Goal: Task Accomplishment & Management: Complete application form

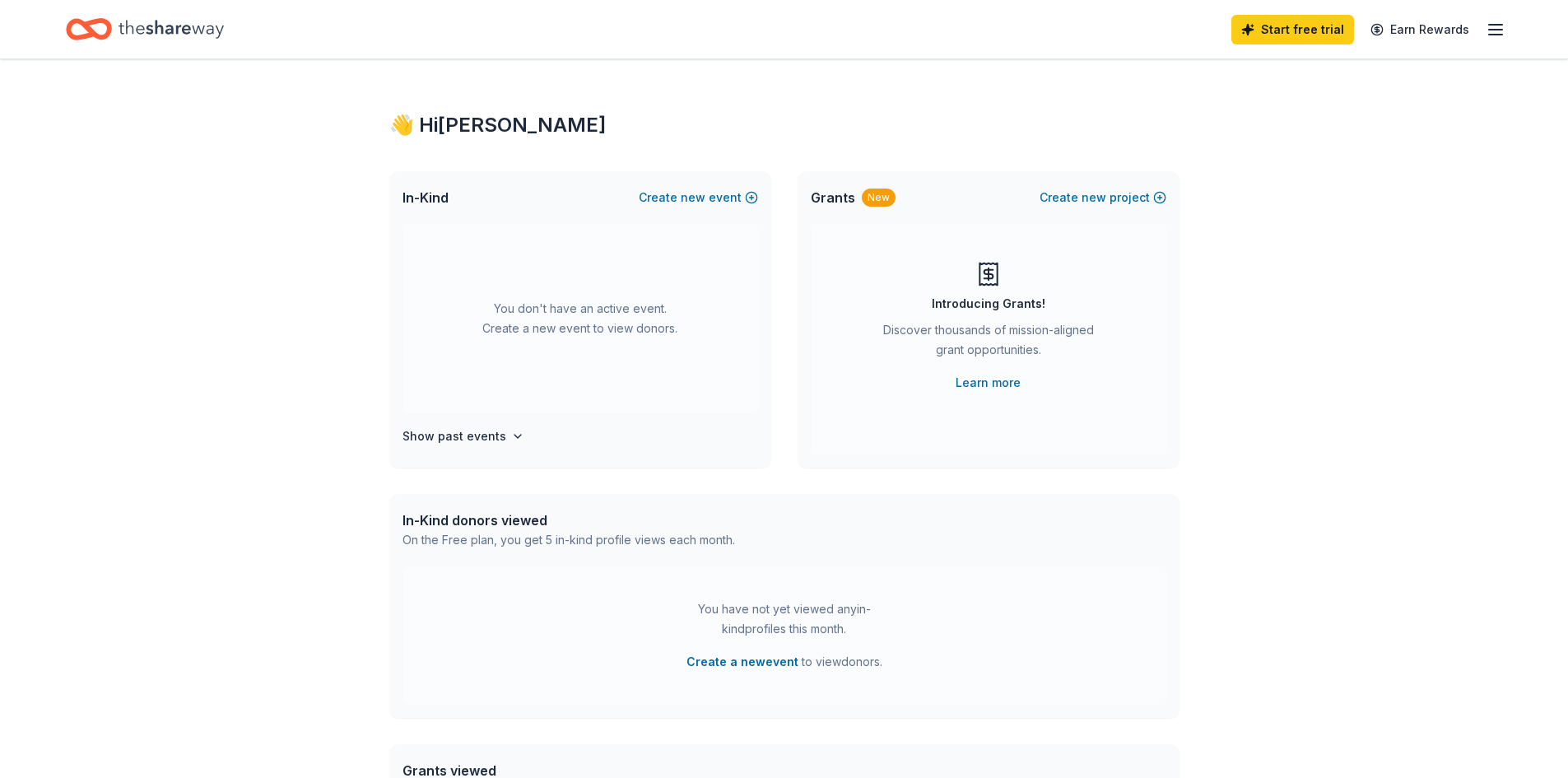
click at [1488, 31] on icon "button" at bounding box center [1495, 29] width 20 height 20
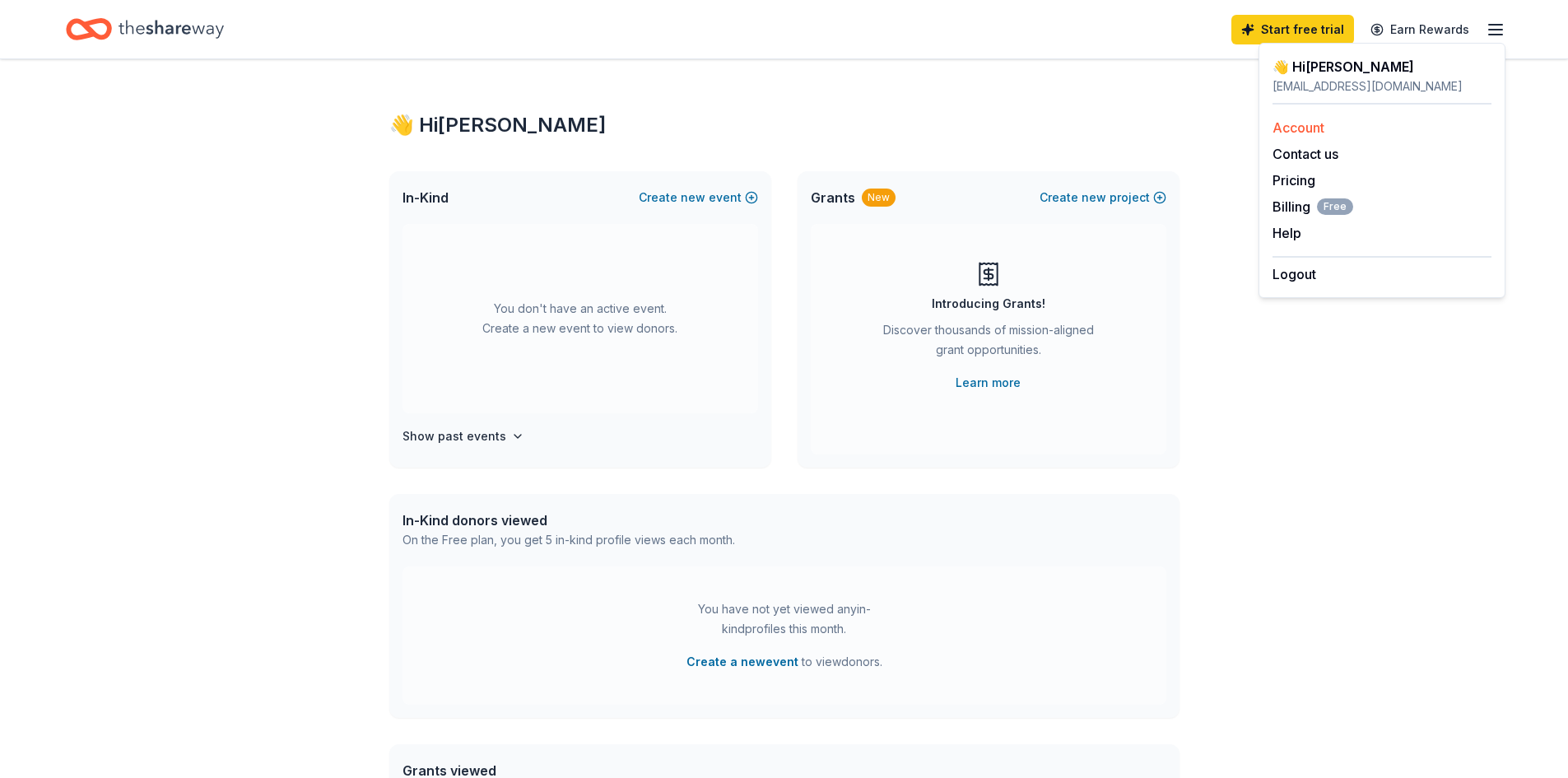
click at [1309, 126] on link "Account" at bounding box center [1299, 127] width 52 height 16
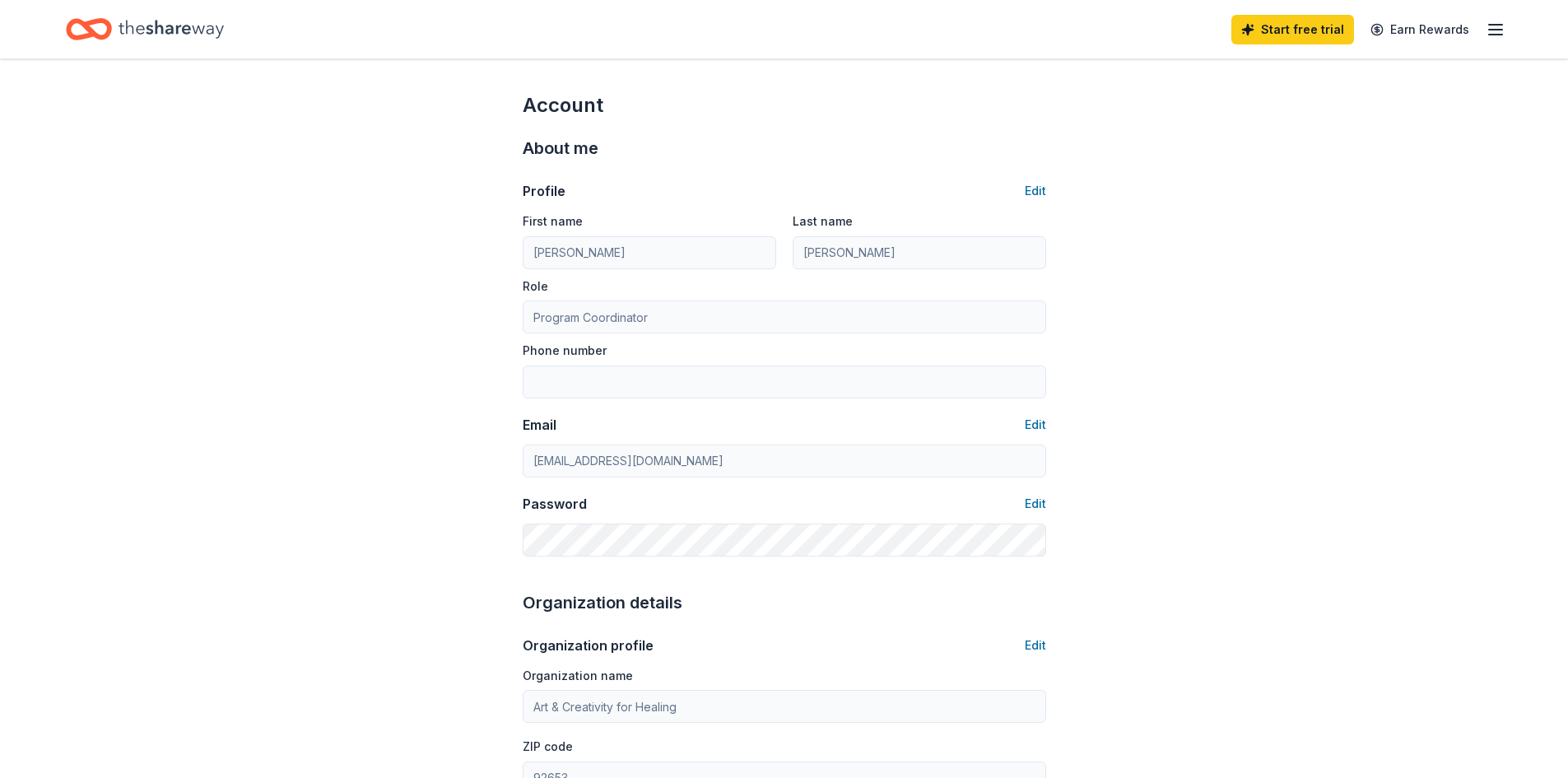
click at [1021, 203] on div "Profile Edit First name Ashley Last name Newhouse Role Program Coordinator Phon…" at bounding box center [784, 289] width 523 height 217
click at [1046, 186] on button "Edit" at bounding box center [1035, 190] width 22 height 20
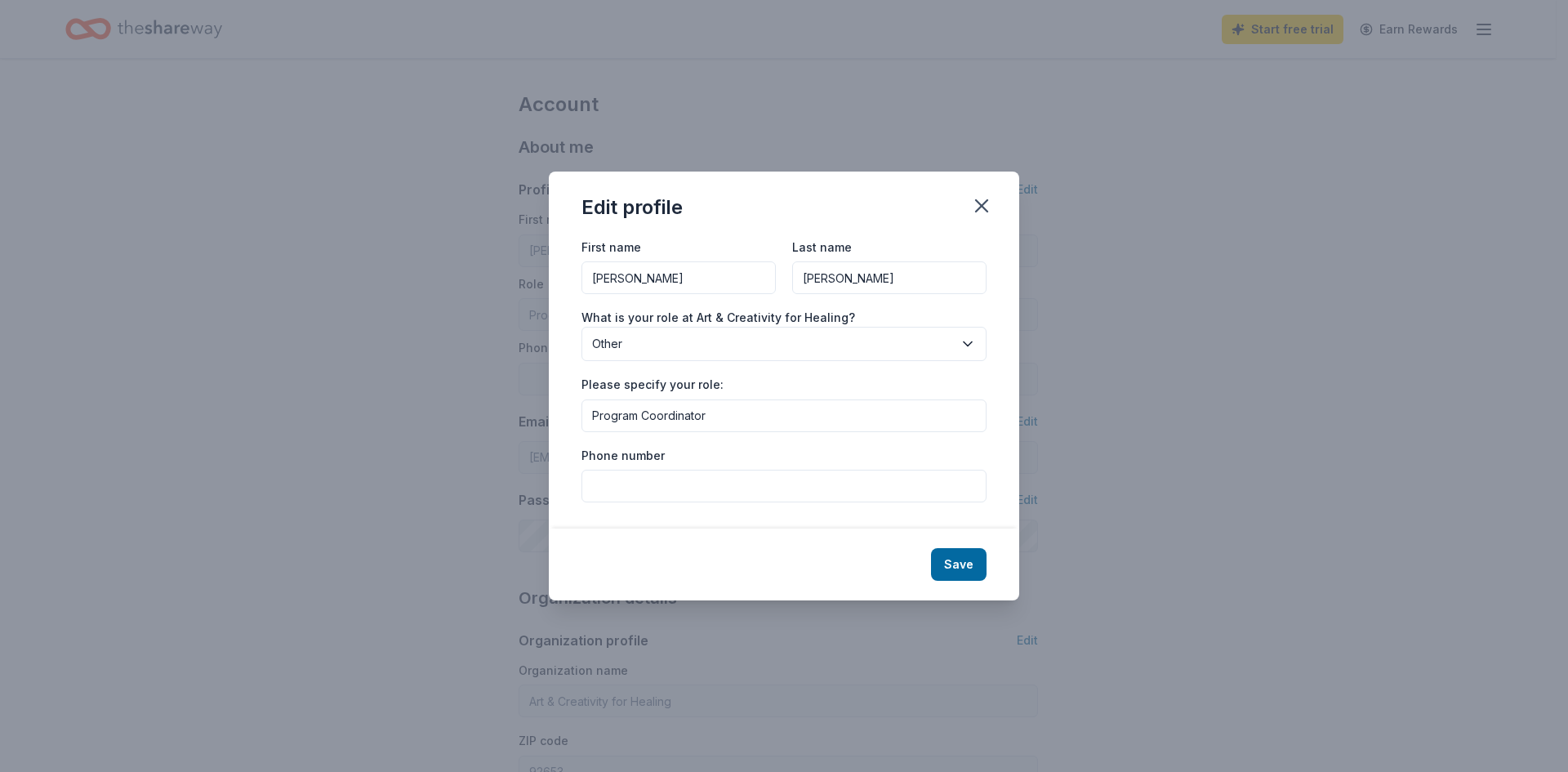
drag, startPoint x: 637, startPoint y: 281, endPoint x: 593, endPoint y: 280, distance: 44.0
click at [593, 280] on input "Ashley" at bounding box center [678, 278] width 195 height 33
type input "[PERSON_NAME]"
type input "Baker"
click at [636, 348] on span "Other" at bounding box center [772, 343] width 361 height 20
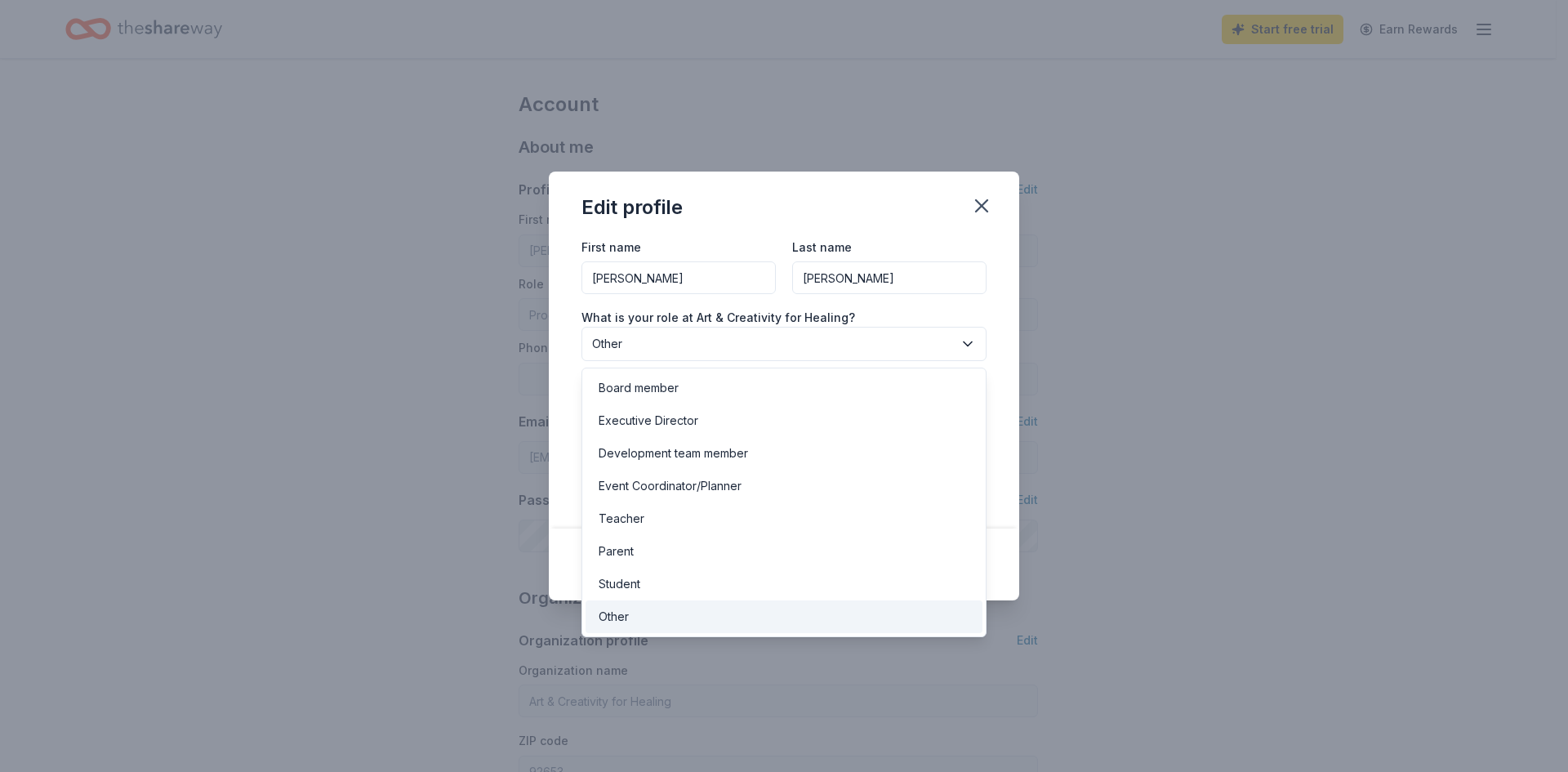
click at [624, 623] on div "Other" at bounding box center [613, 616] width 30 height 20
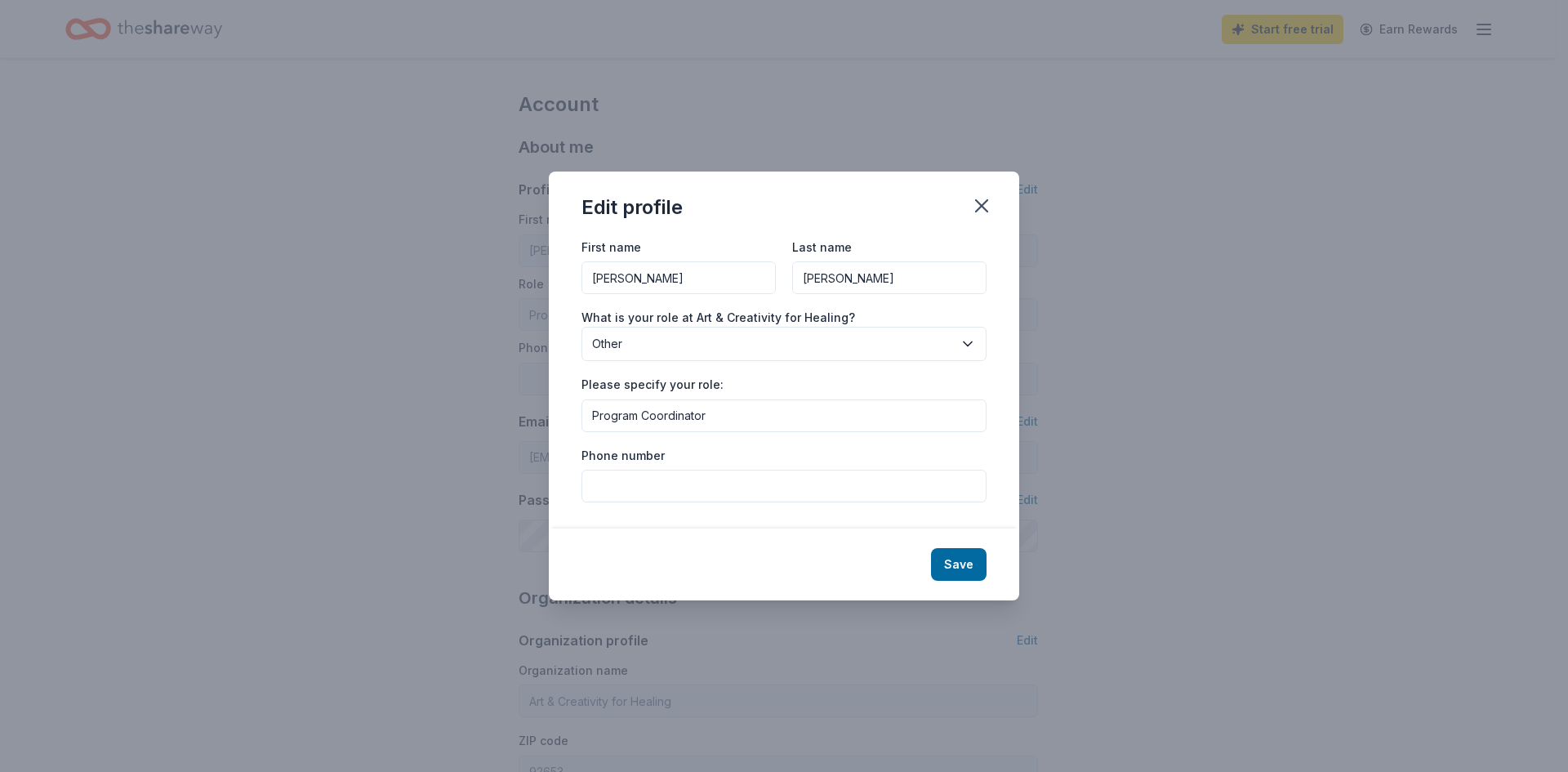
drag, startPoint x: 642, startPoint y: 415, endPoint x: 716, endPoint y: 410, distance: 74.2
click at [716, 410] on input "Program Coordinator" at bounding box center [784, 415] width 405 height 33
type input "Program Director"
click at [973, 564] on button "Save" at bounding box center [958, 564] width 56 height 33
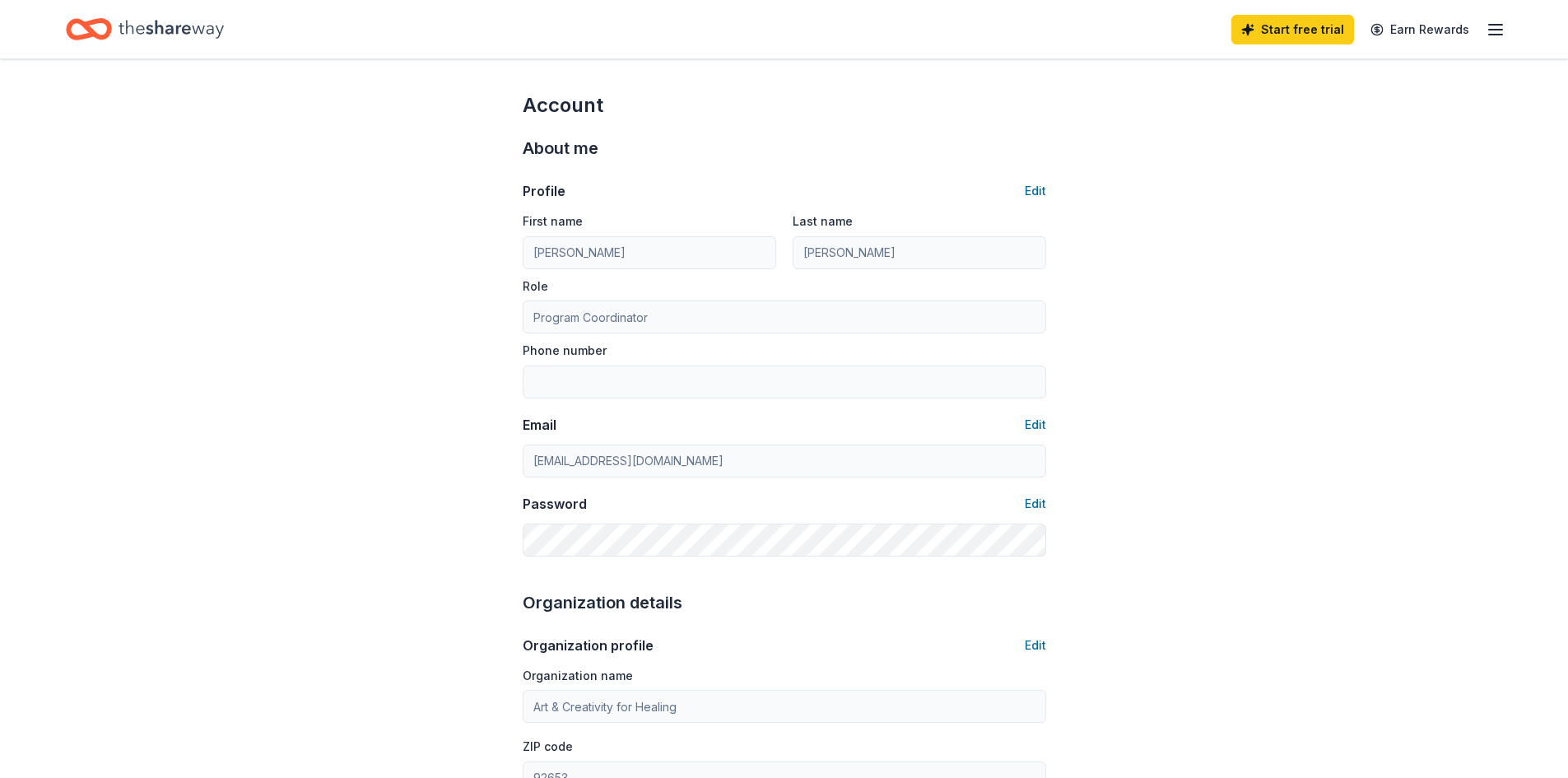
type input "[PERSON_NAME]"
type input "Baker"
type input "Program Director"
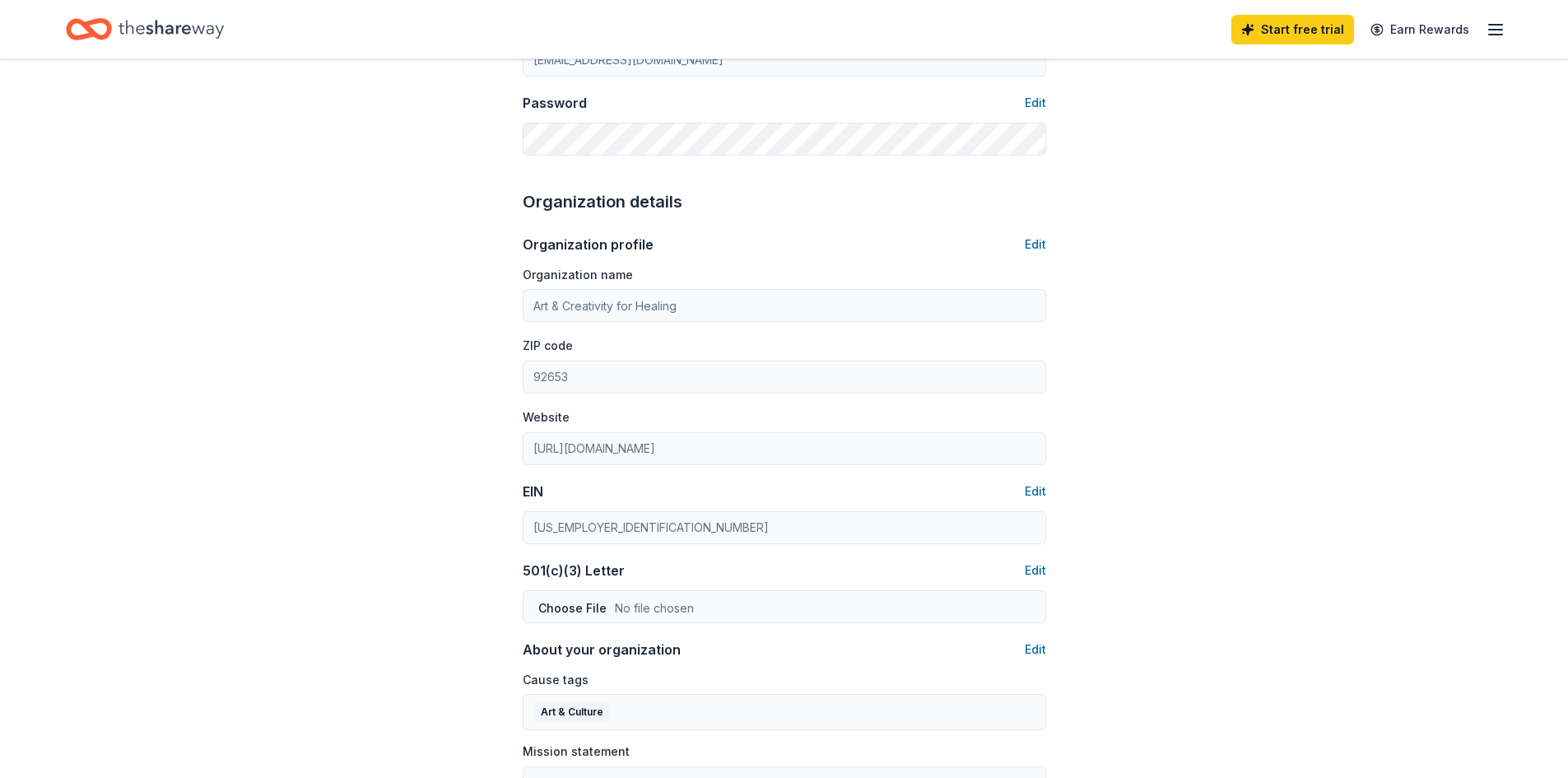
scroll to position [494, 0]
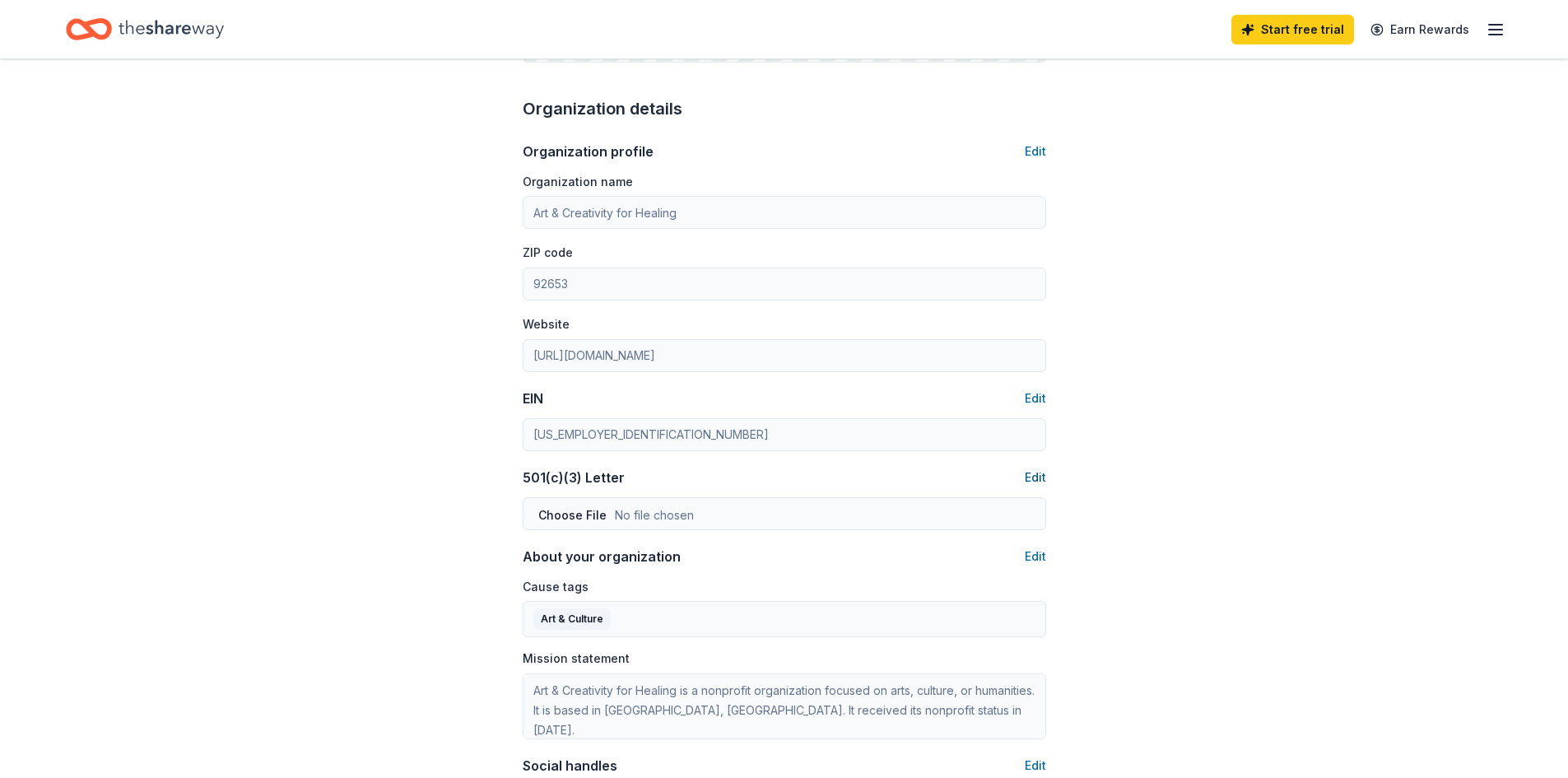
click at [1042, 475] on button "Edit" at bounding box center [1035, 477] width 22 height 20
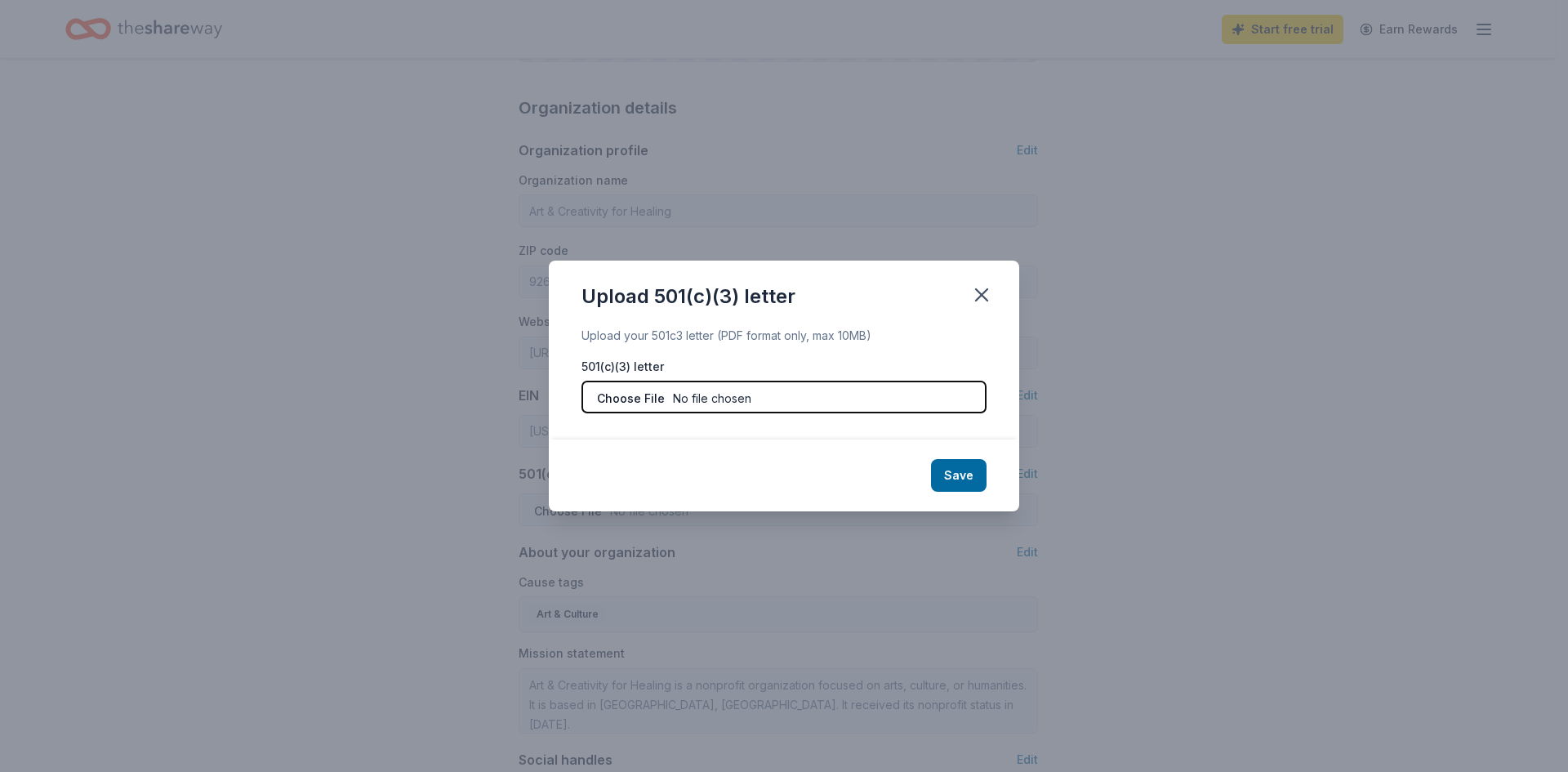
click at [624, 402] on input "file" at bounding box center [784, 397] width 405 height 33
type input "C:\fakepath\2001 ACFH 501c3 determination ltr.pdf"
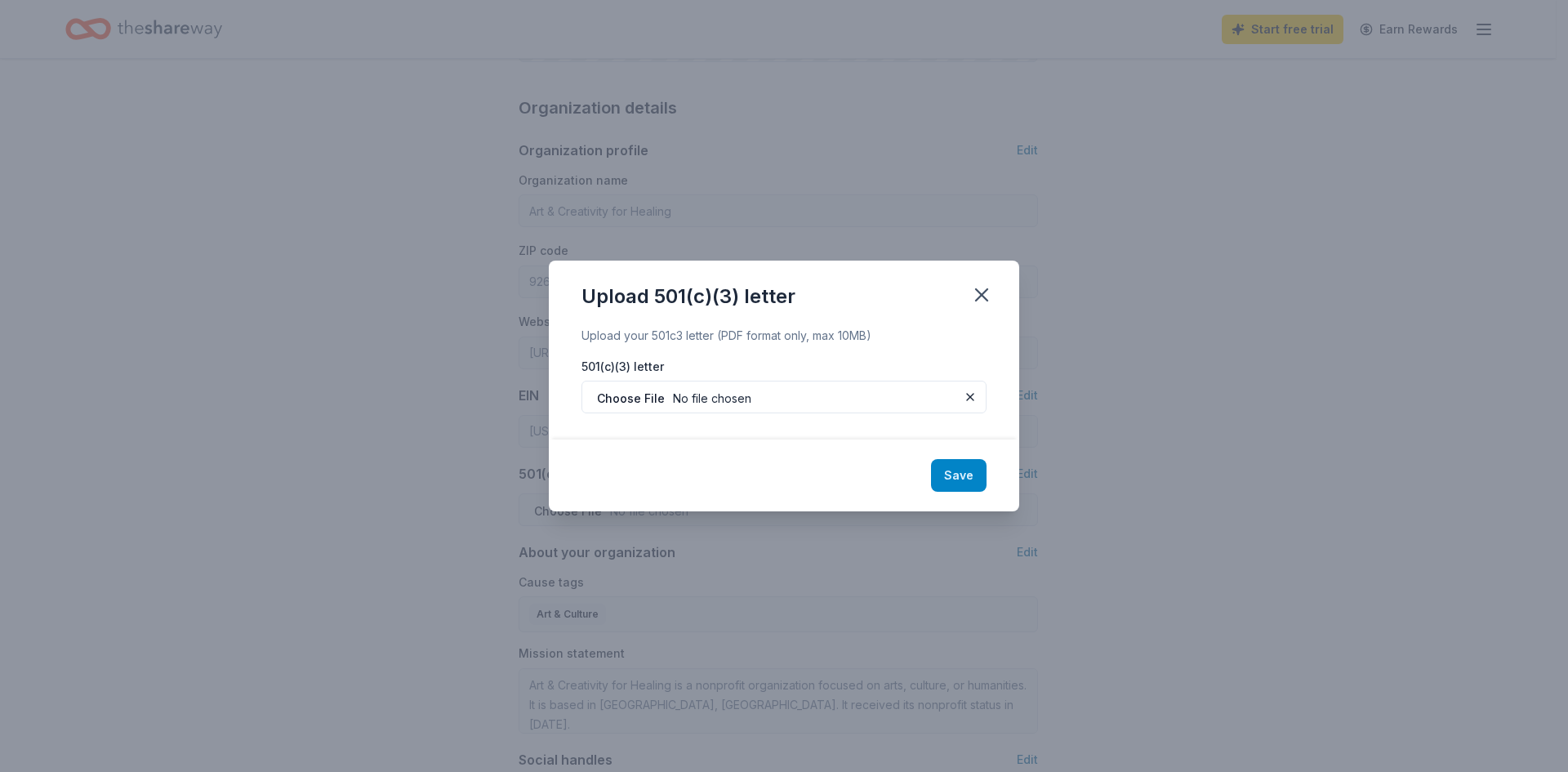
click at [959, 479] on button "Save" at bounding box center [958, 475] width 56 height 33
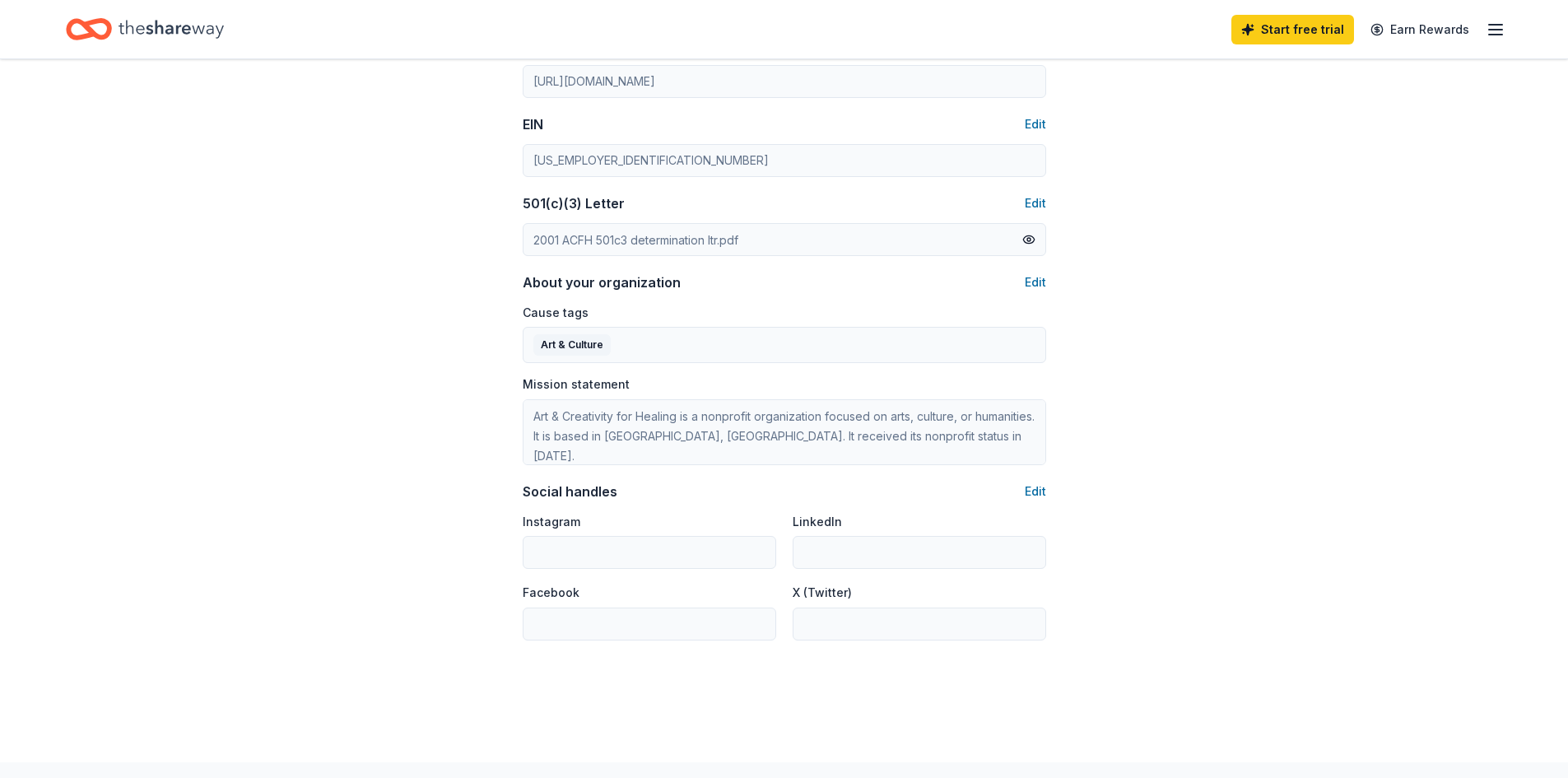
scroll to position [823, 0]
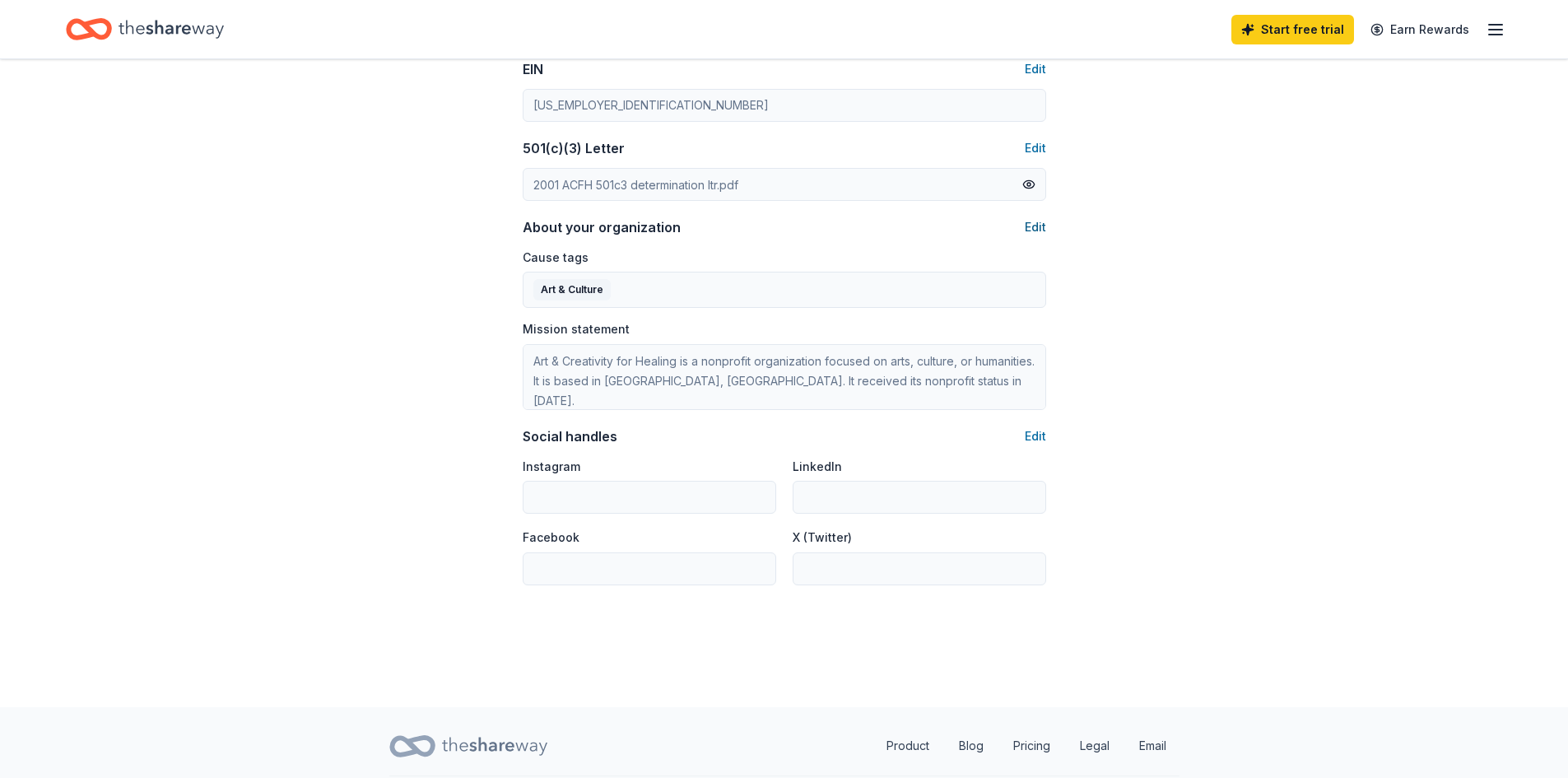
click at [1032, 220] on button "Edit" at bounding box center [1035, 226] width 22 height 20
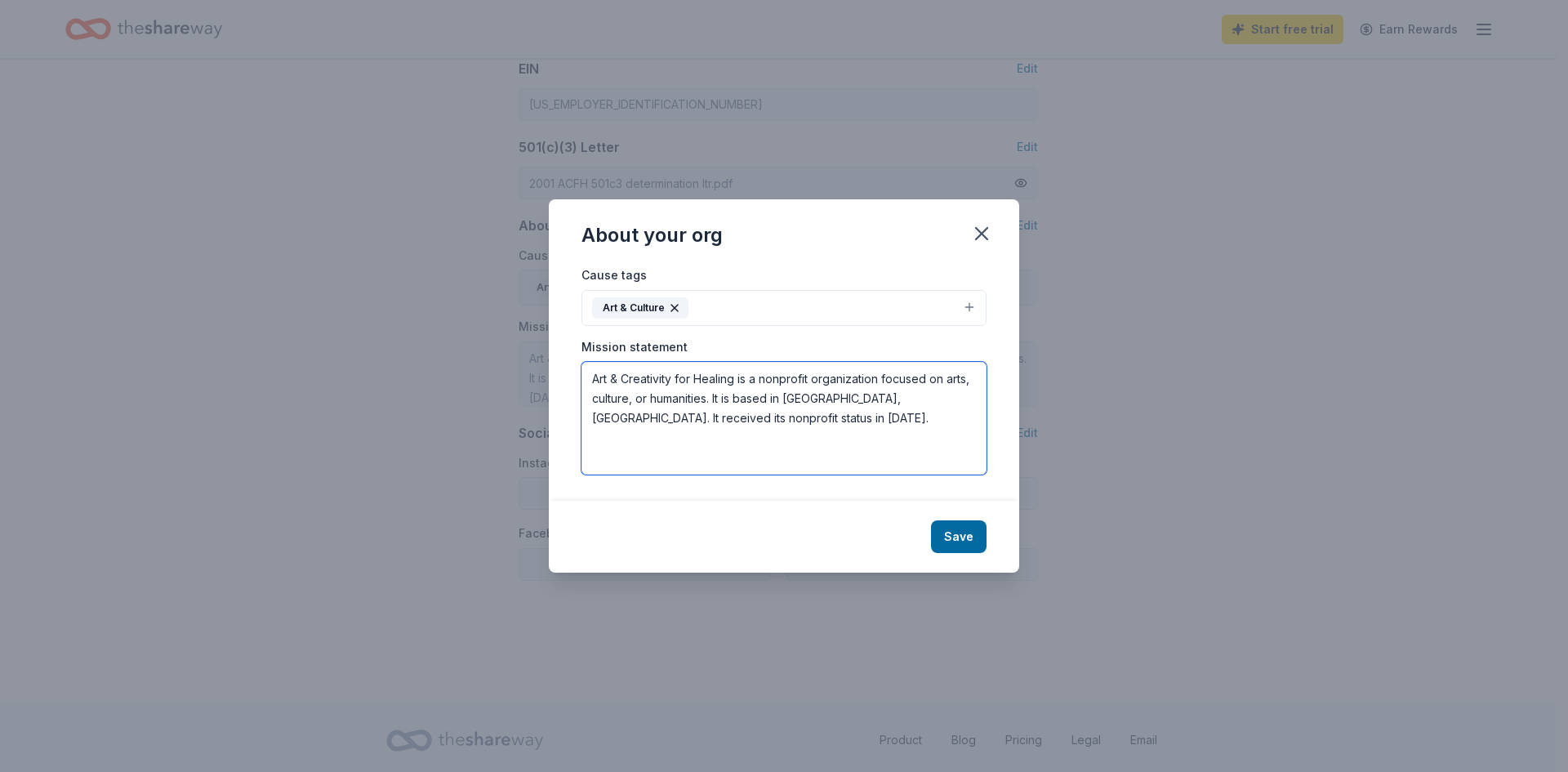
drag, startPoint x: 745, startPoint y: 417, endPoint x: 582, endPoint y: 377, distance: 167.8
click at [582, 377] on textarea "Art & Creativity for Healing is a nonprofit organization focused on arts, cultu…" at bounding box center [784, 418] width 405 height 112
type textarea "Supporting emotional healing through art and creative expression for those livi…"
click at [953, 538] on button "Save" at bounding box center [958, 536] width 56 height 33
type textarea "Supporting emotional healing through art and creative expression for those livi…"
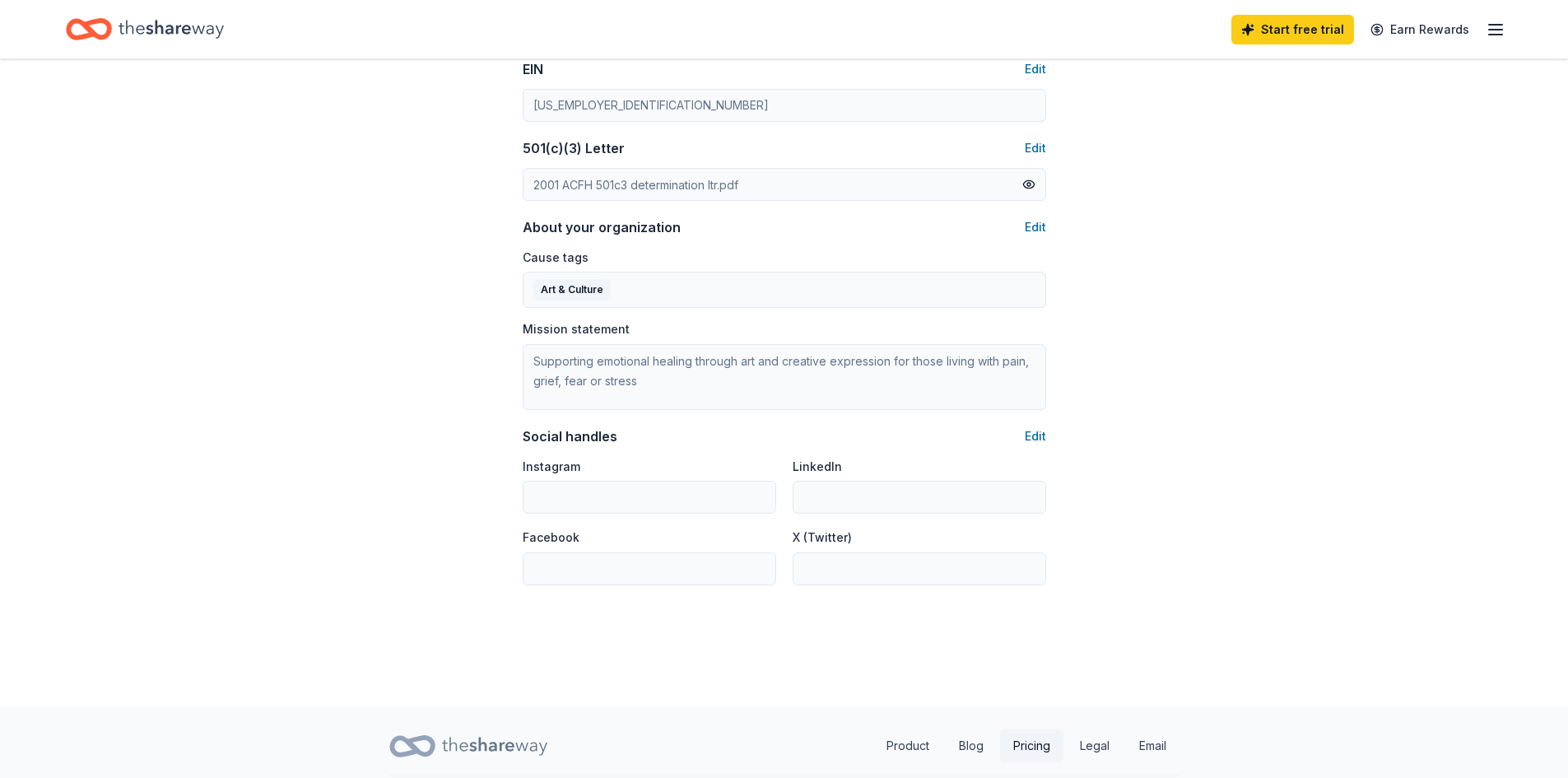
click at [1034, 756] on link "Pricing" at bounding box center [1032, 745] width 63 height 33
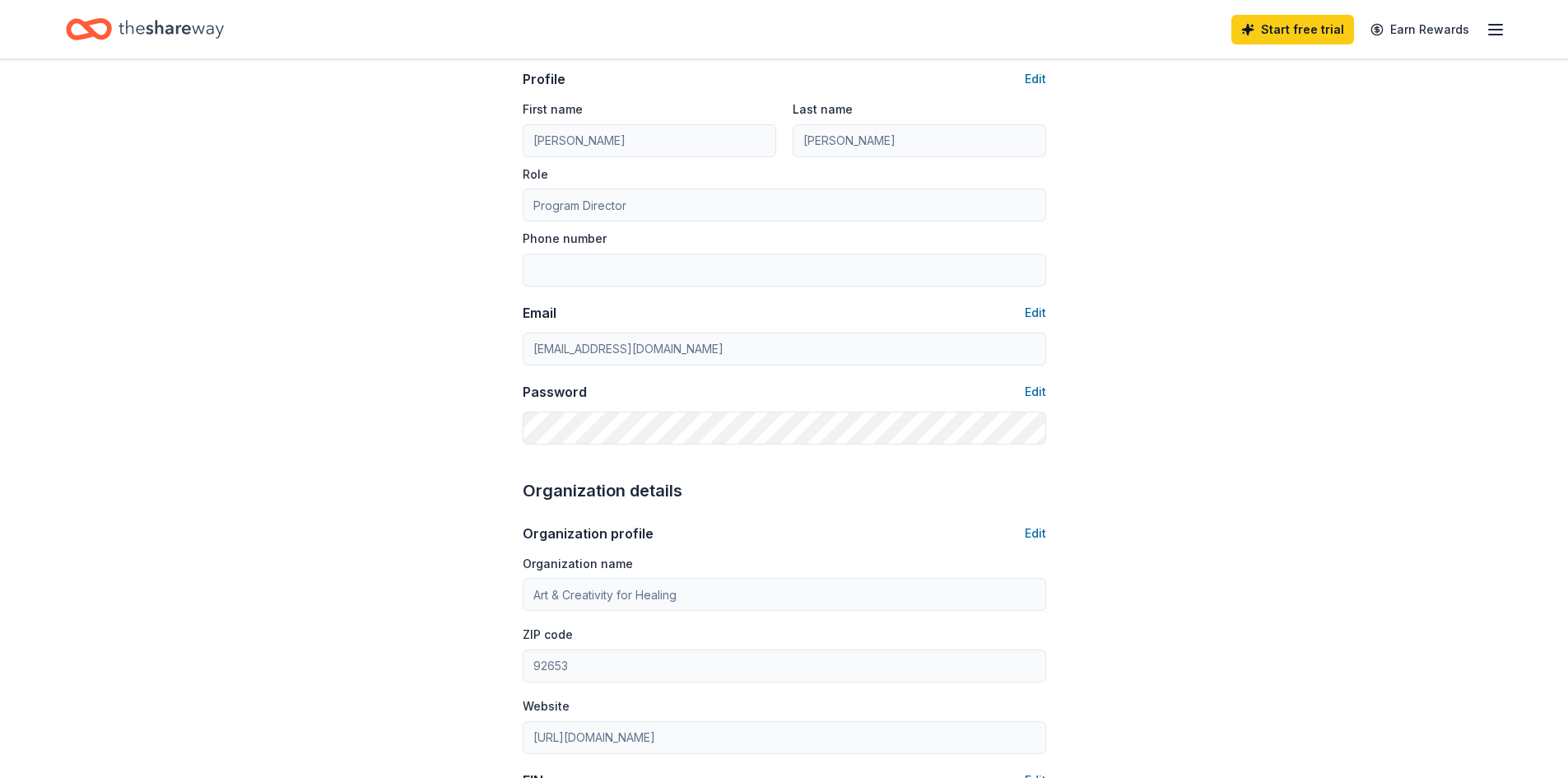
scroll to position [0, 0]
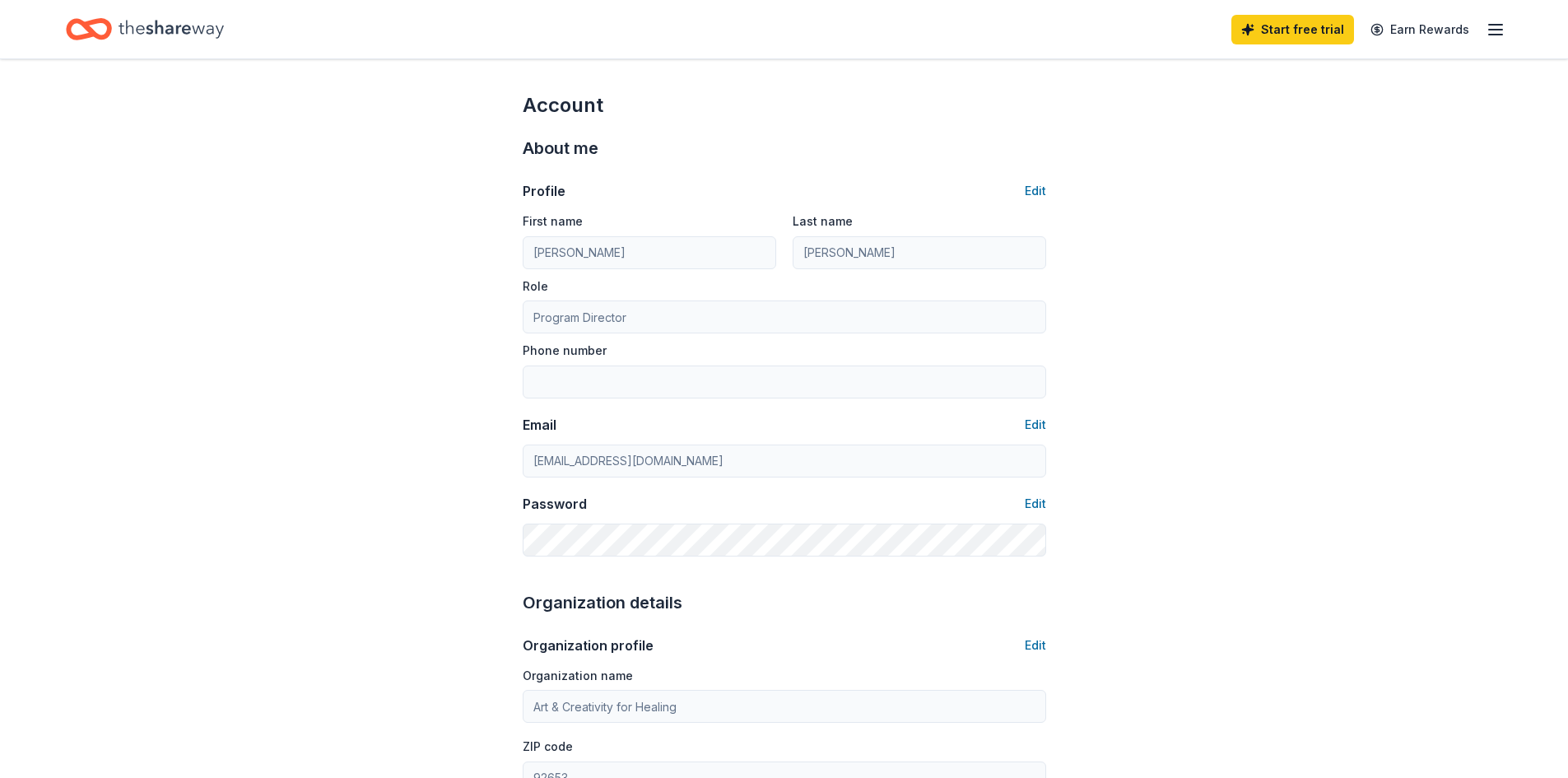
click at [1490, 26] on icon "button" at bounding box center [1495, 29] width 20 height 20
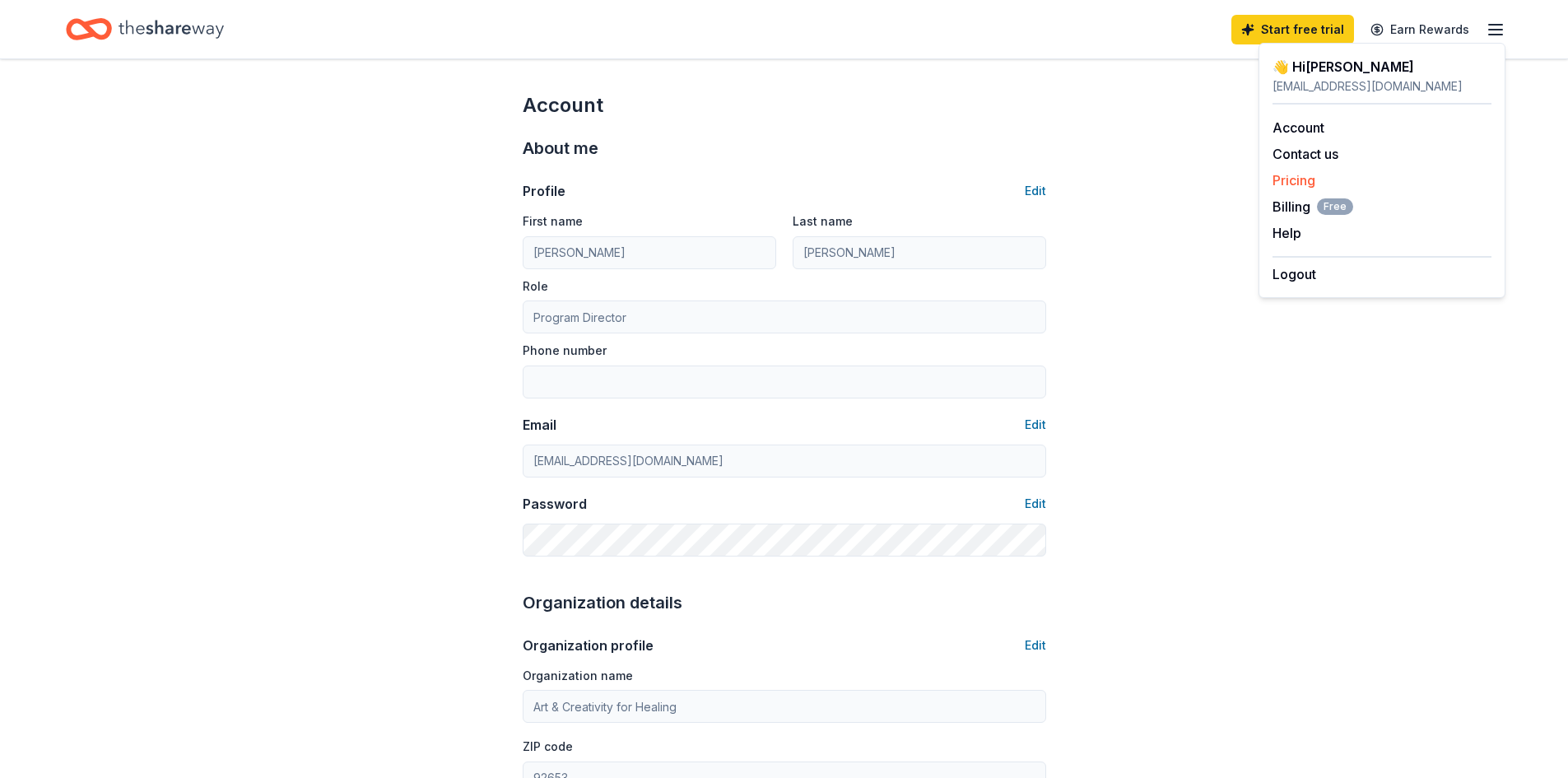
click at [1308, 175] on link "Pricing" at bounding box center [1294, 180] width 42 height 16
click at [1309, 118] on div "Account" at bounding box center [1382, 127] width 219 height 20
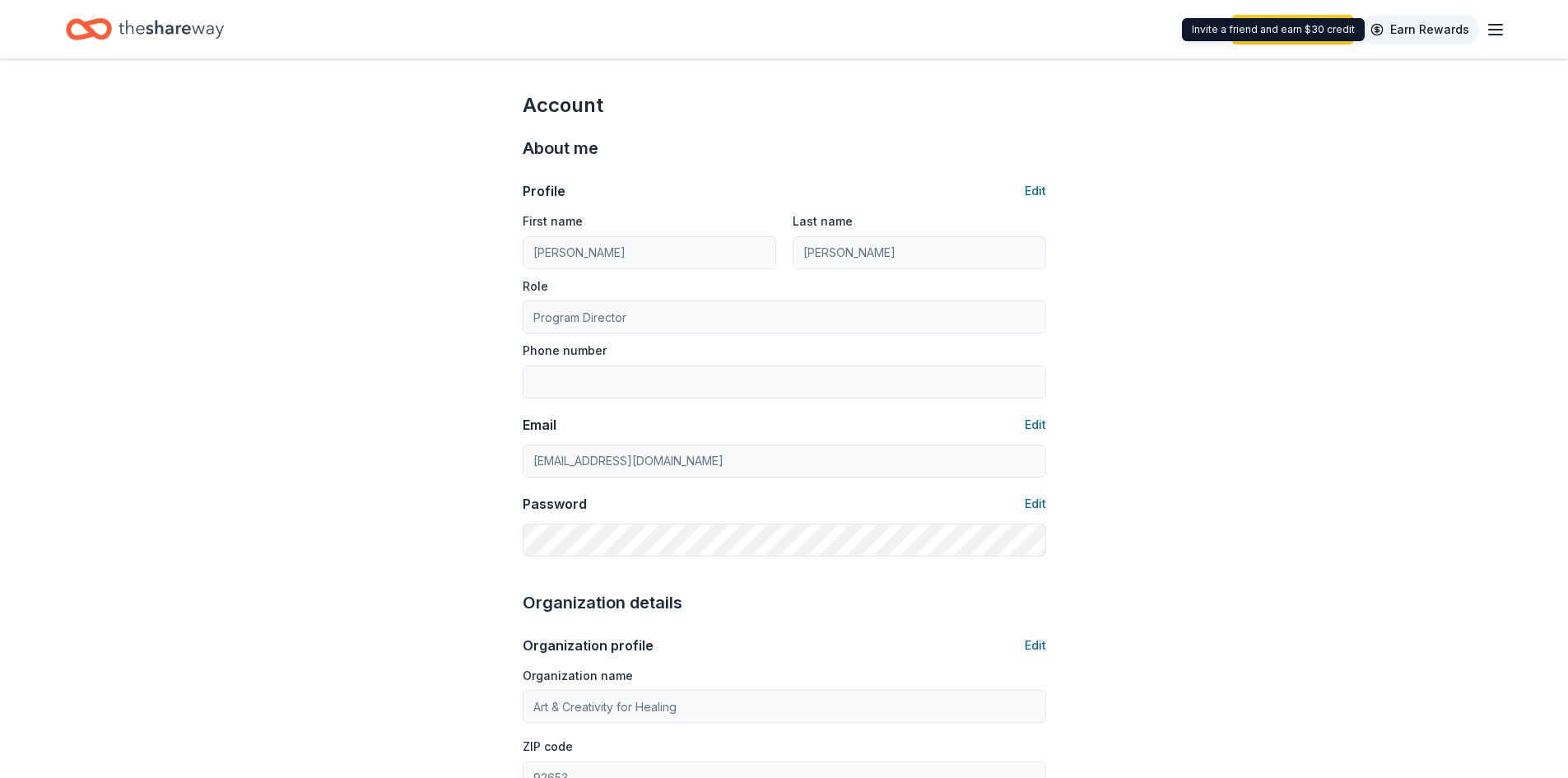
click at [1437, 36] on link "Earn Rewards" at bounding box center [1419, 29] width 118 height 29
click at [1495, 31] on icon "button" at bounding box center [1495, 29] width 20 height 20
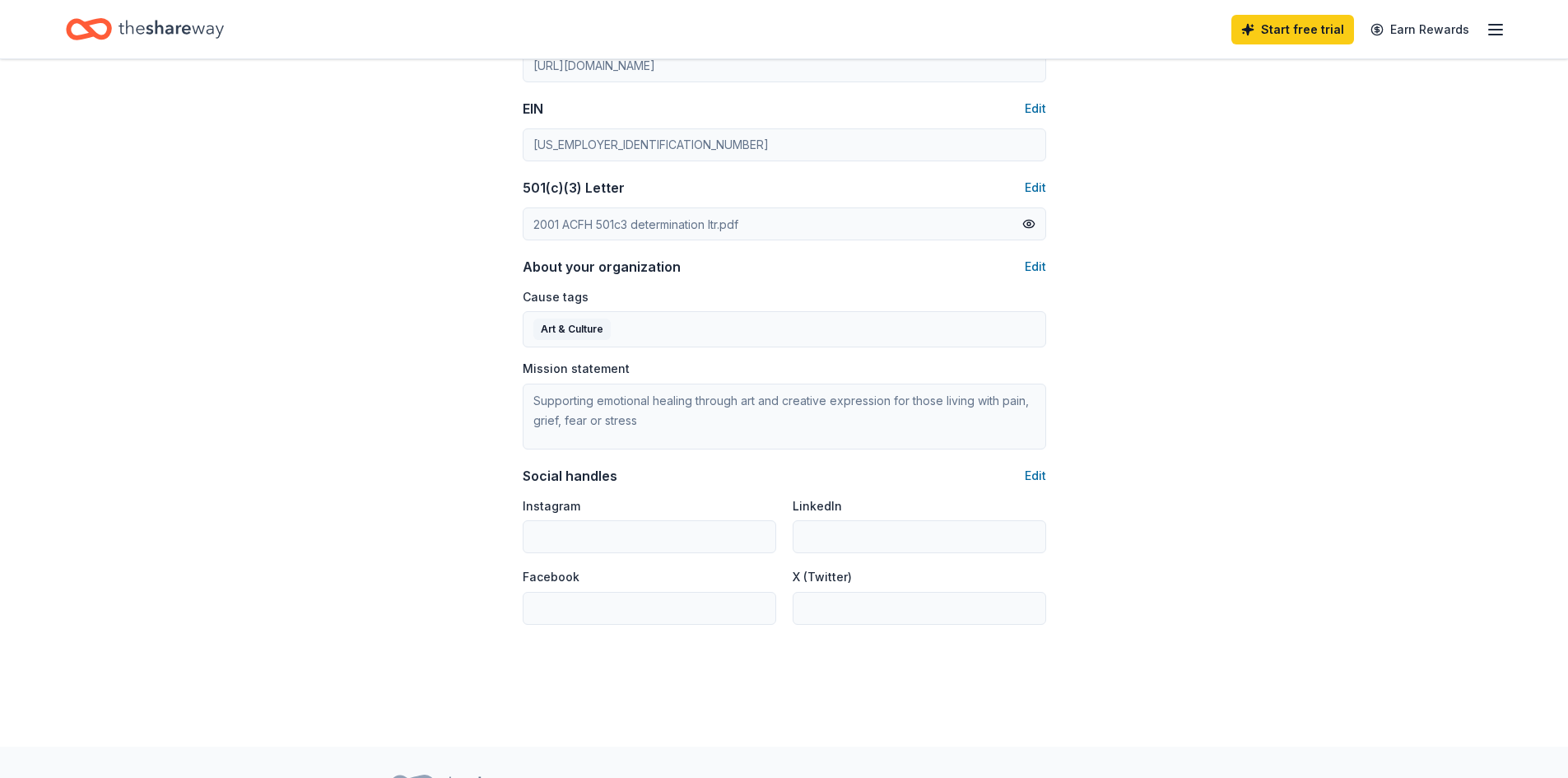
scroll to position [870, 0]
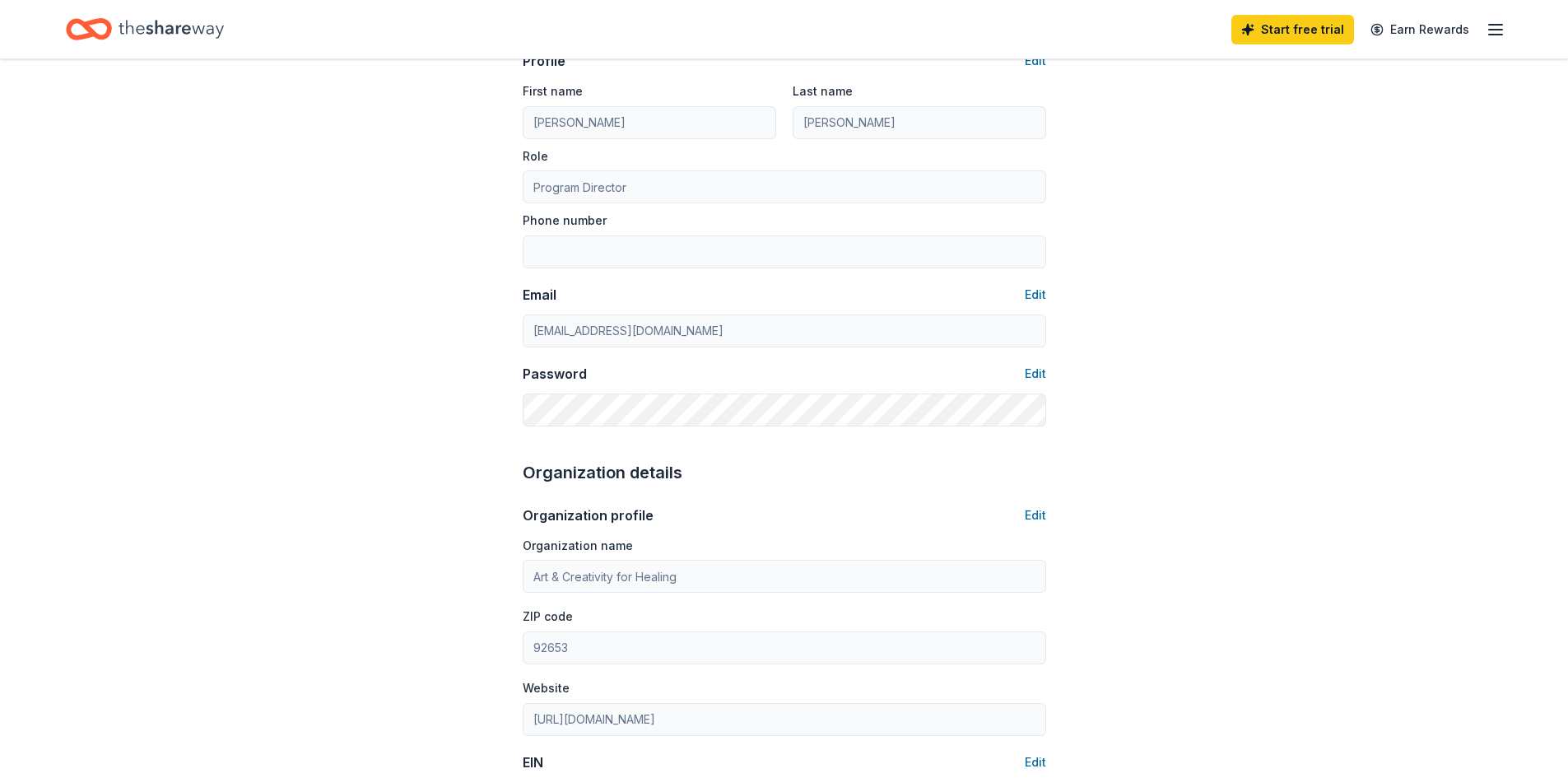
scroll to position [0, 0]
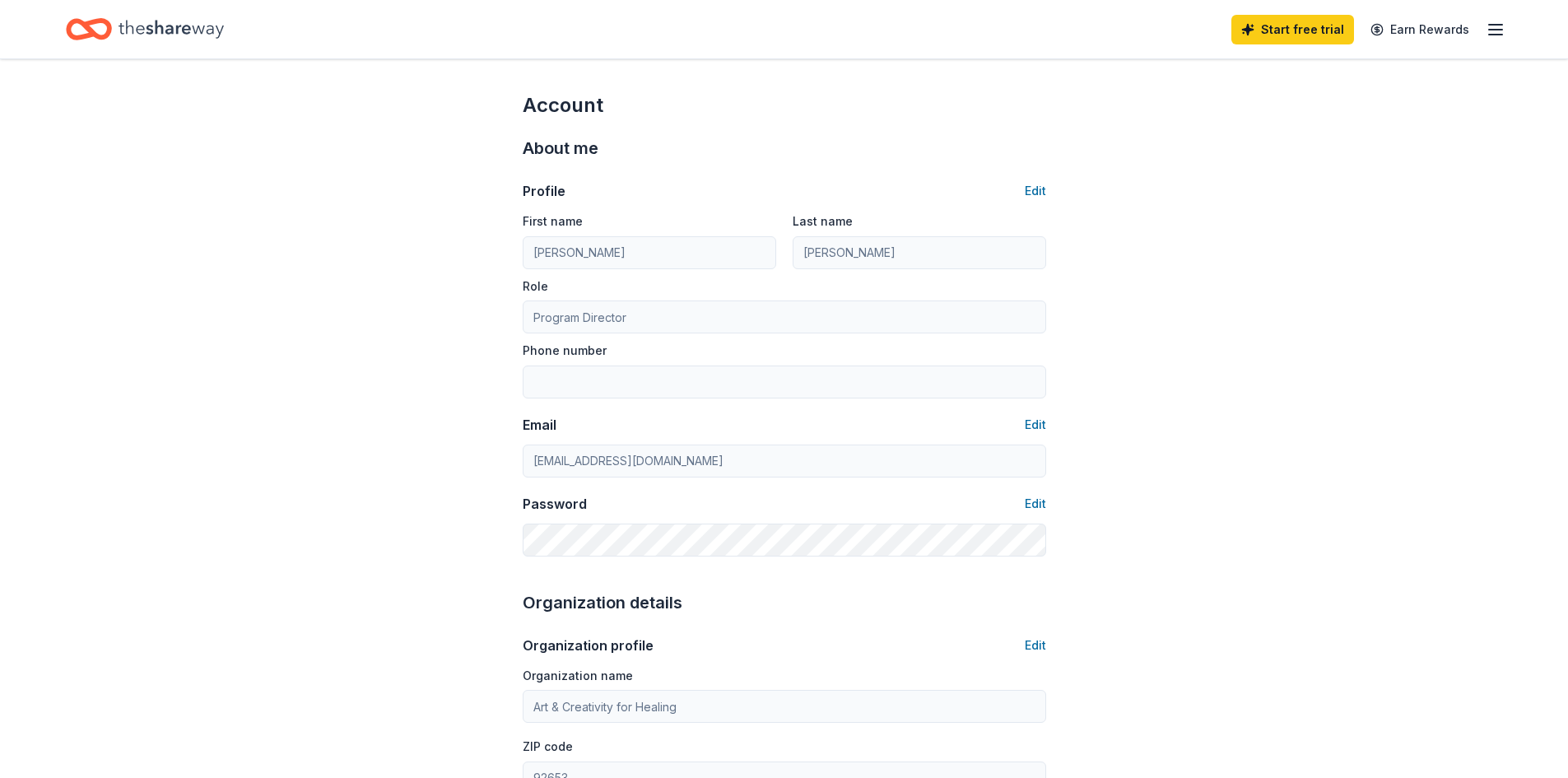
click at [1506, 29] on div "Start free trial Earn Rewards" at bounding box center [784, 29] width 1568 height 59
click at [1501, 29] on line "button" at bounding box center [1495, 29] width 13 height 0
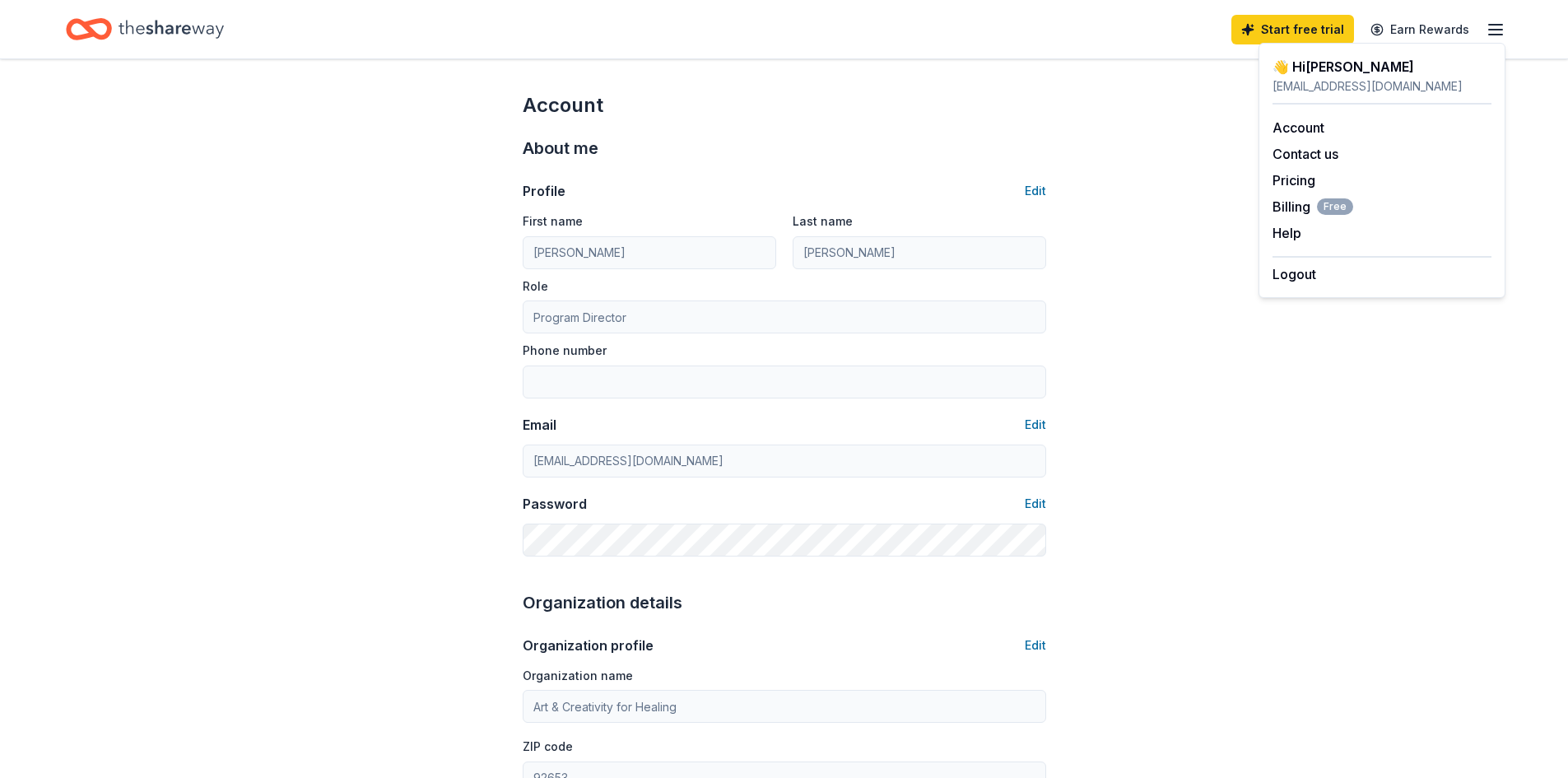
click at [1334, 66] on div "👋 Hi Amy" at bounding box center [1382, 67] width 219 height 20
click at [1307, 124] on link "Account" at bounding box center [1299, 127] width 52 height 16
click at [1308, 154] on button "Contact us" at bounding box center [1306, 154] width 66 height 20
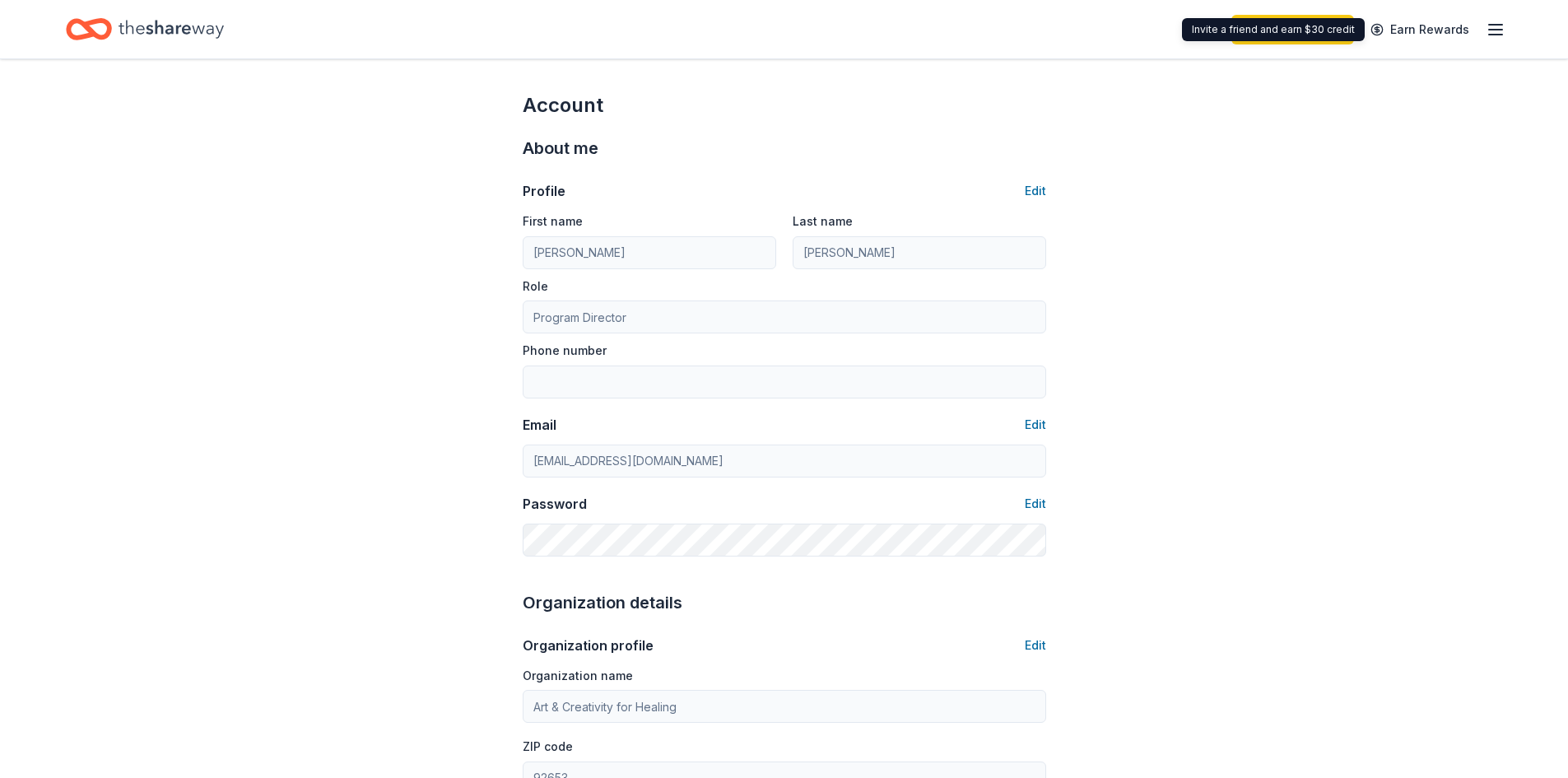
click at [1487, 35] on icon "button" at bounding box center [1495, 29] width 20 height 20
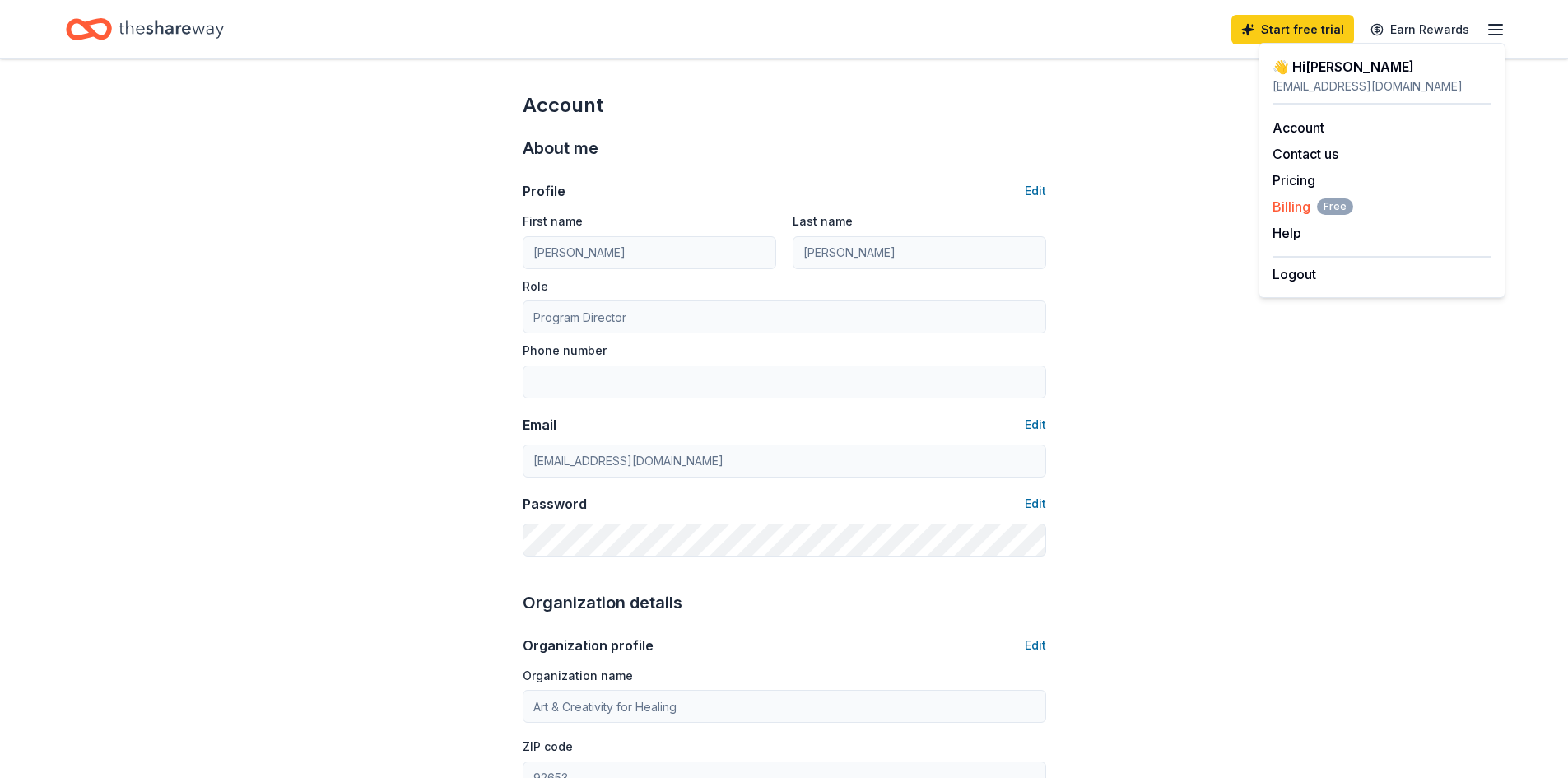
click at [1294, 207] on span "Billing Free" at bounding box center [1313, 206] width 80 height 20
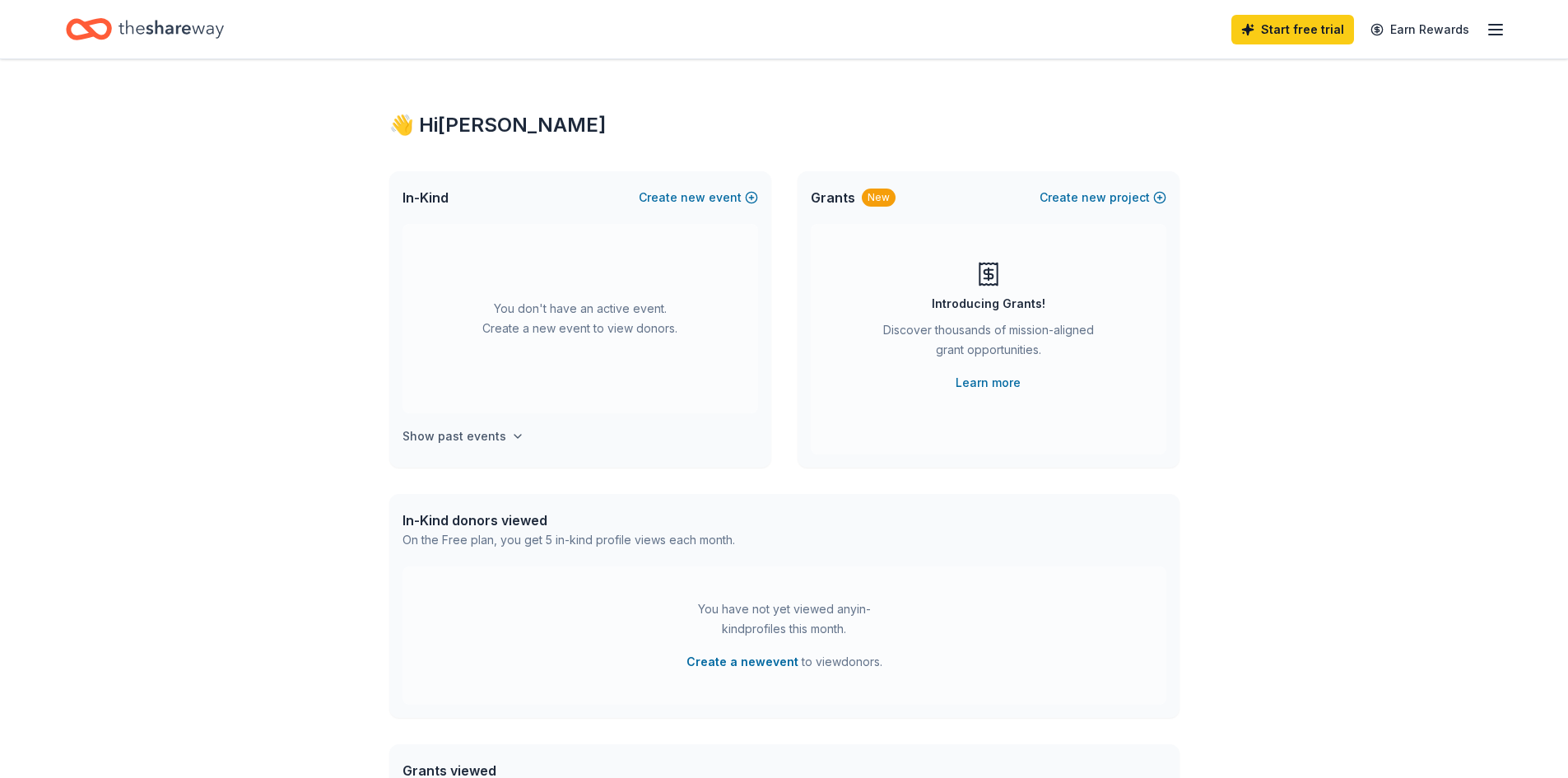
click at [514, 437] on icon "button" at bounding box center [517, 436] width 13 height 13
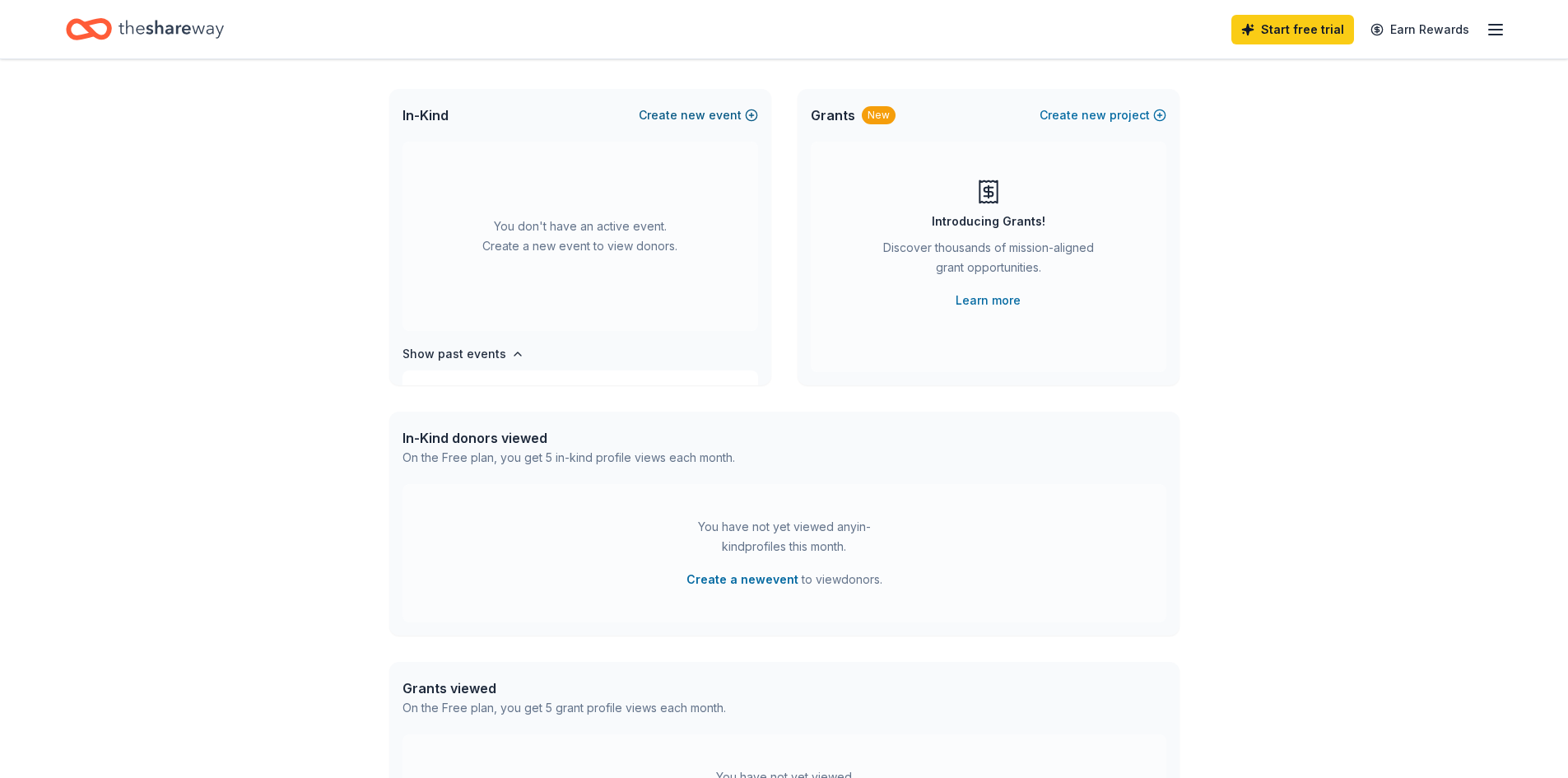
click at [690, 115] on span "new" at bounding box center [693, 115] width 25 height 20
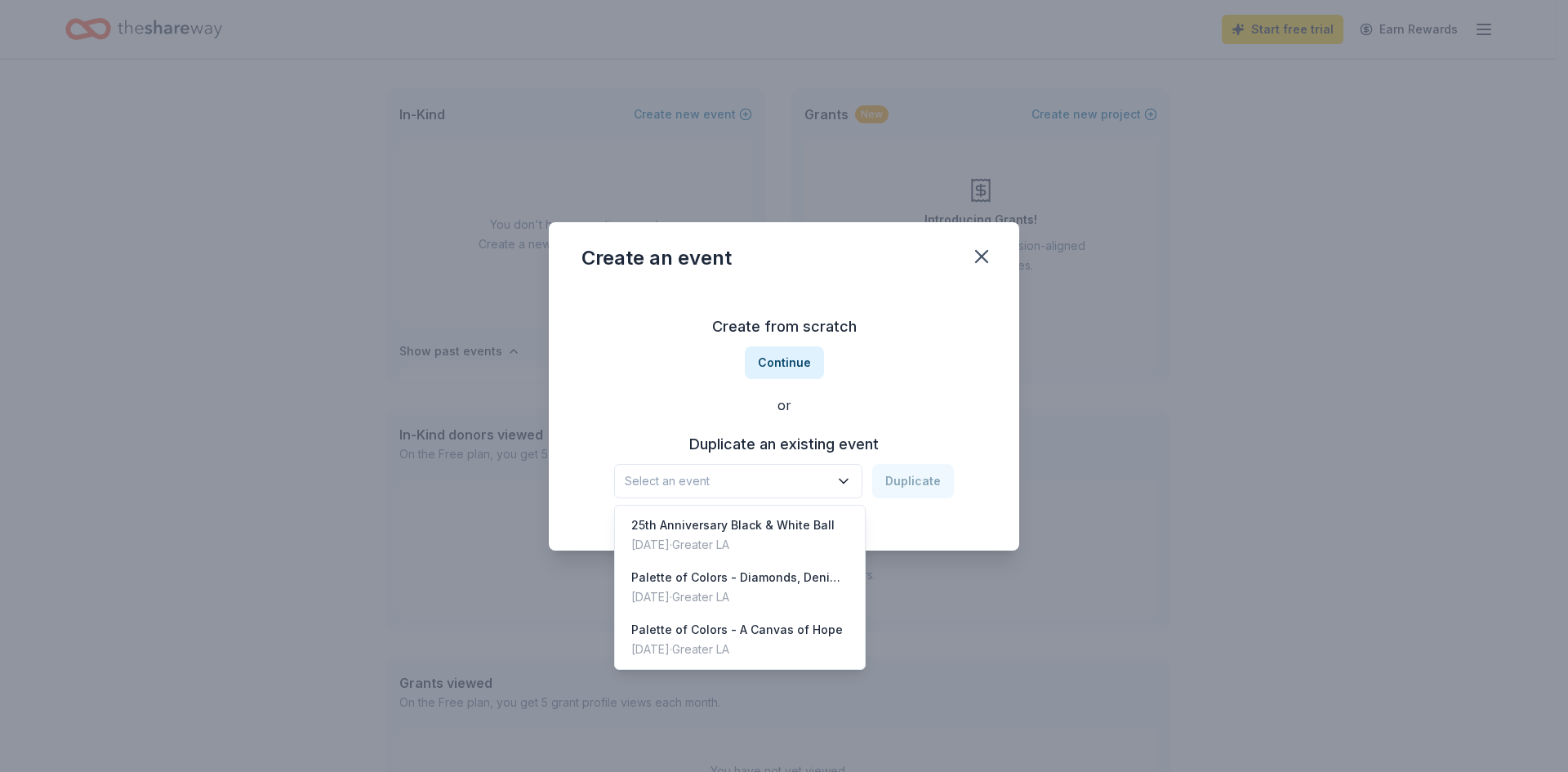
click at [846, 482] on icon "button" at bounding box center [844, 480] width 9 height 4
click at [777, 530] on div "25th Anniversary Black & White Ball" at bounding box center [733, 525] width 203 height 20
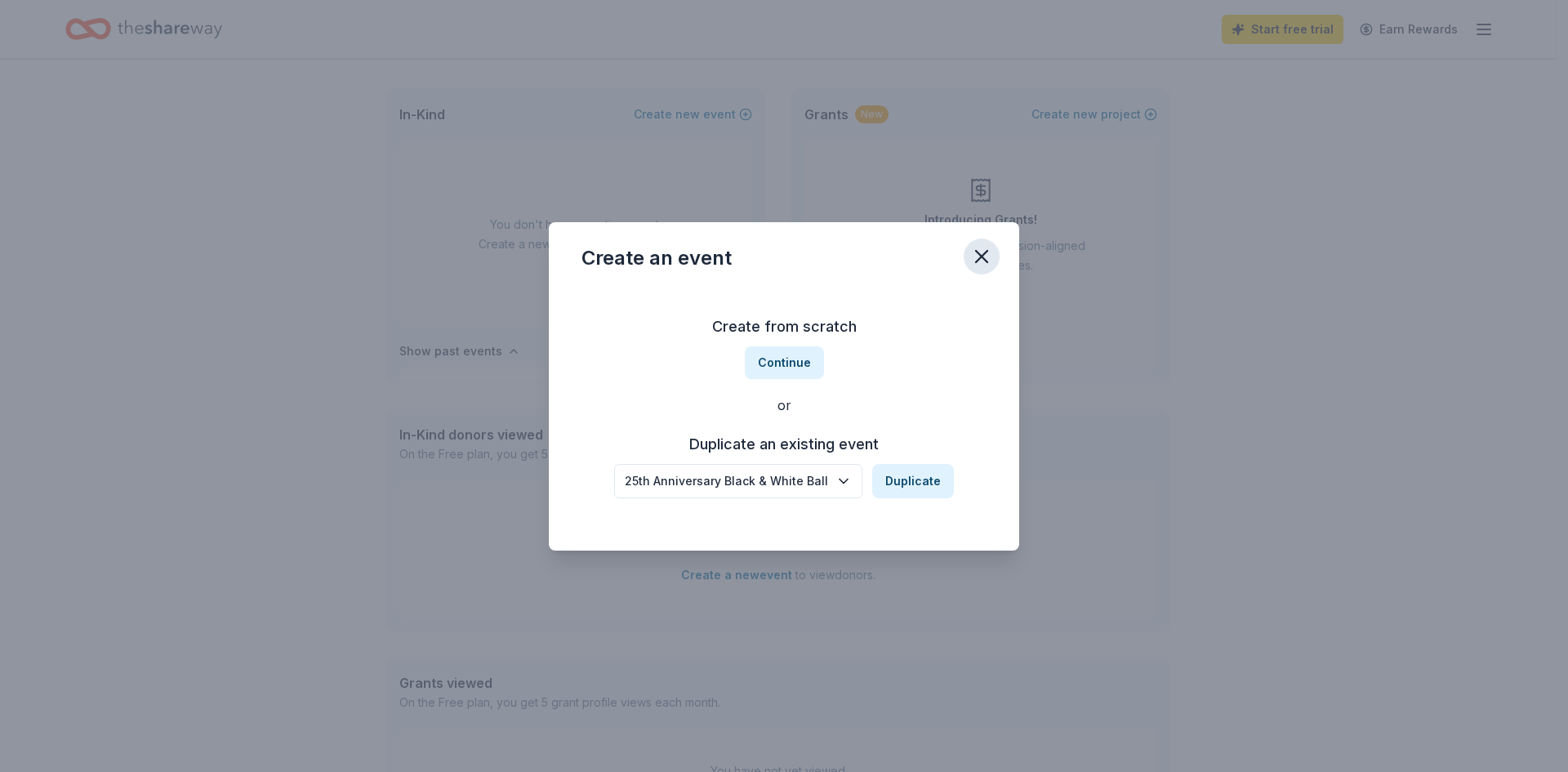
click at [986, 255] on icon "button" at bounding box center [981, 256] width 23 height 23
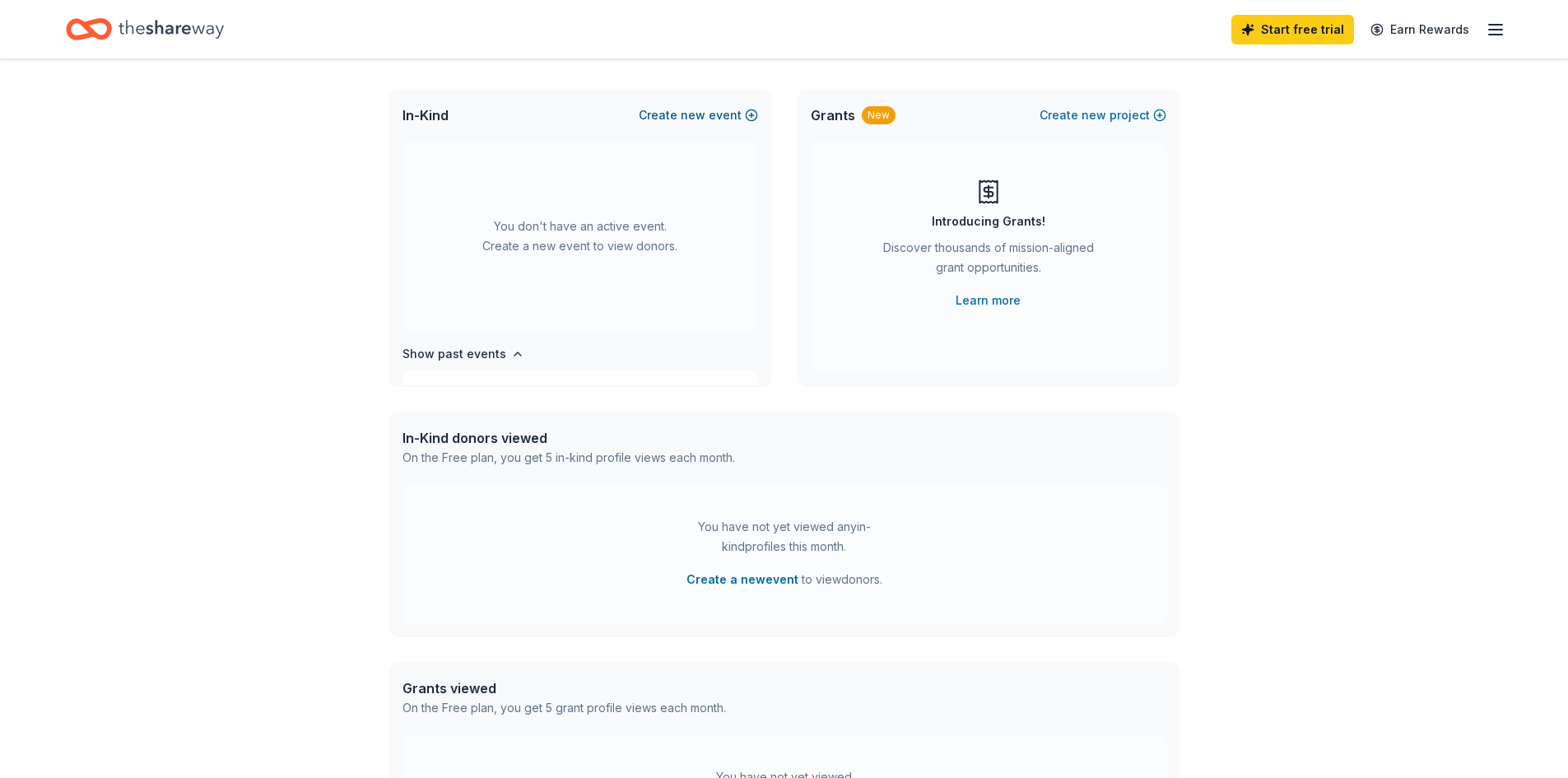
click at [695, 118] on span "new" at bounding box center [693, 115] width 25 height 20
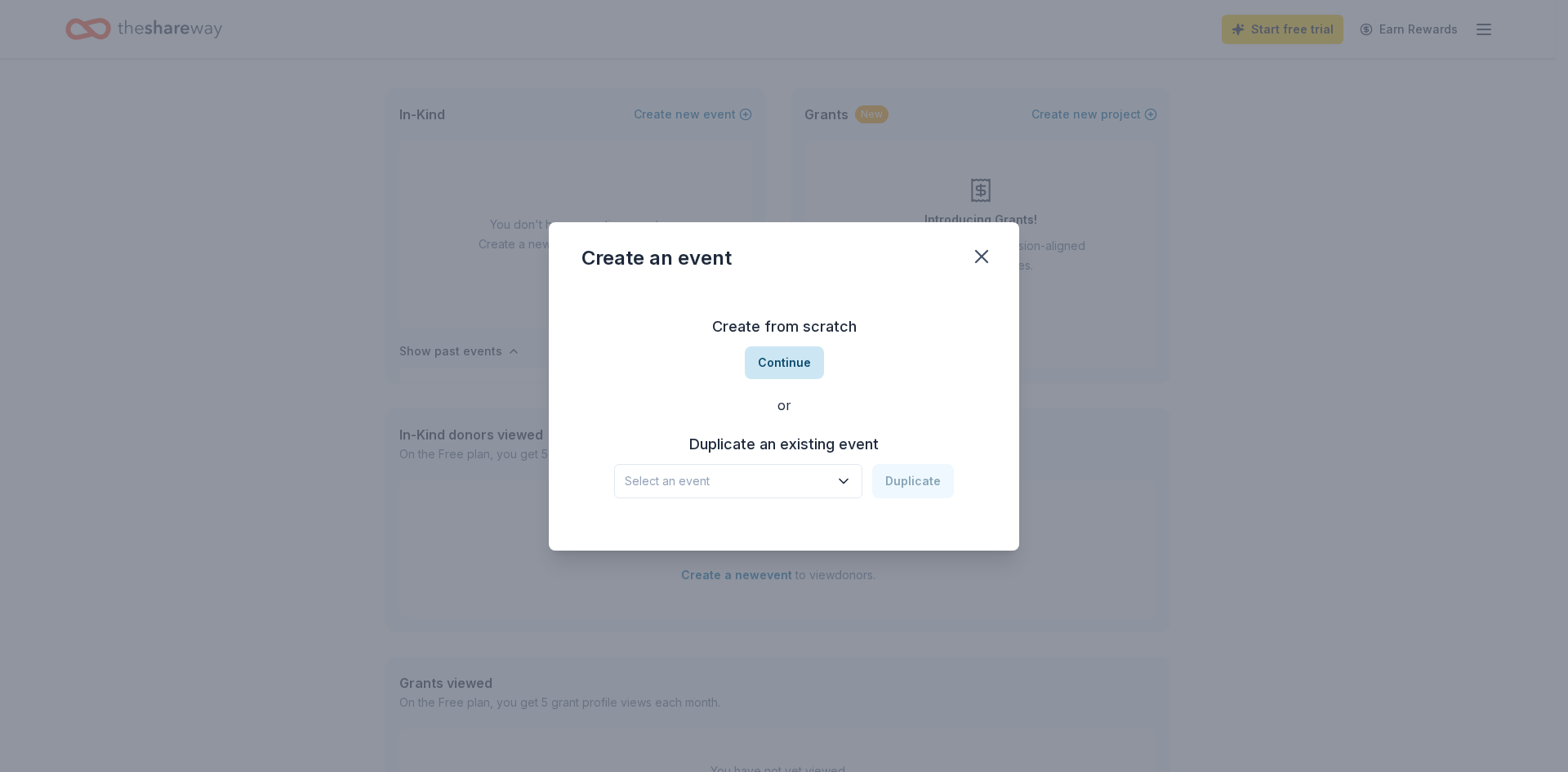
click at [772, 365] on button "Continue" at bounding box center [784, 363] width 79 height 33
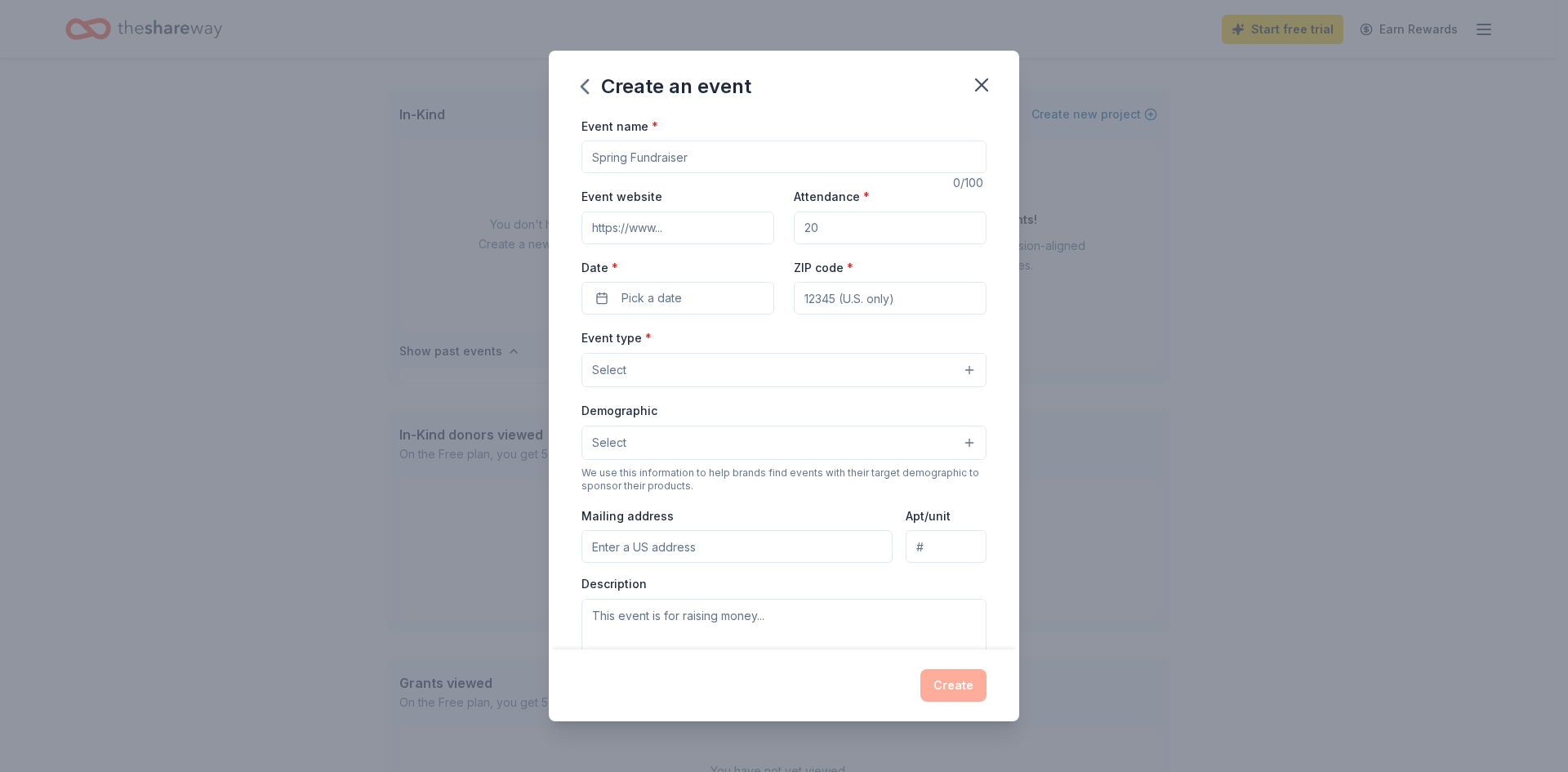
click at [604, 155] on input "Event name *" at bounding box center [784, 157] width 405 height 33
type input "The Art of Hope & Healing Casino Night"
click at [660, 232] on input "Event website" at bounding box center [678, 228] width 193 height 33
paste input "[URL][DOMAIN_NAME]"
type input "[URL][DOMAIN_NAME]"
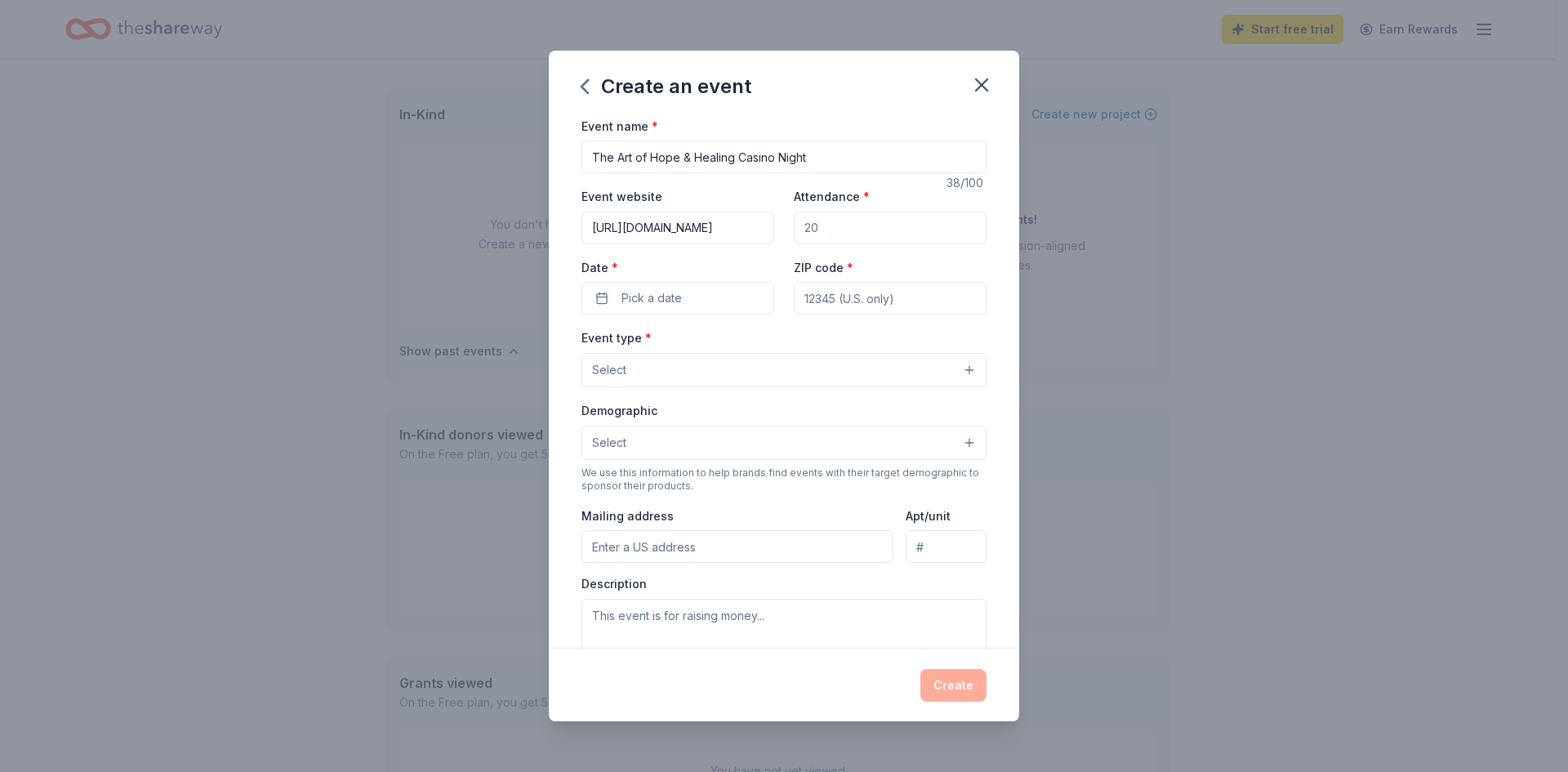
click at [826, 226] on input "Attendance *" at bounding box center [890, 228] width 193 height 33
type input "150"
click at [653, 294] on span "Pick a date" at bounding box center [651, 298] width 60 height 20
click at [755, 341] on button "Go to next month" at bounding box center [763, 341] width 23 height 23
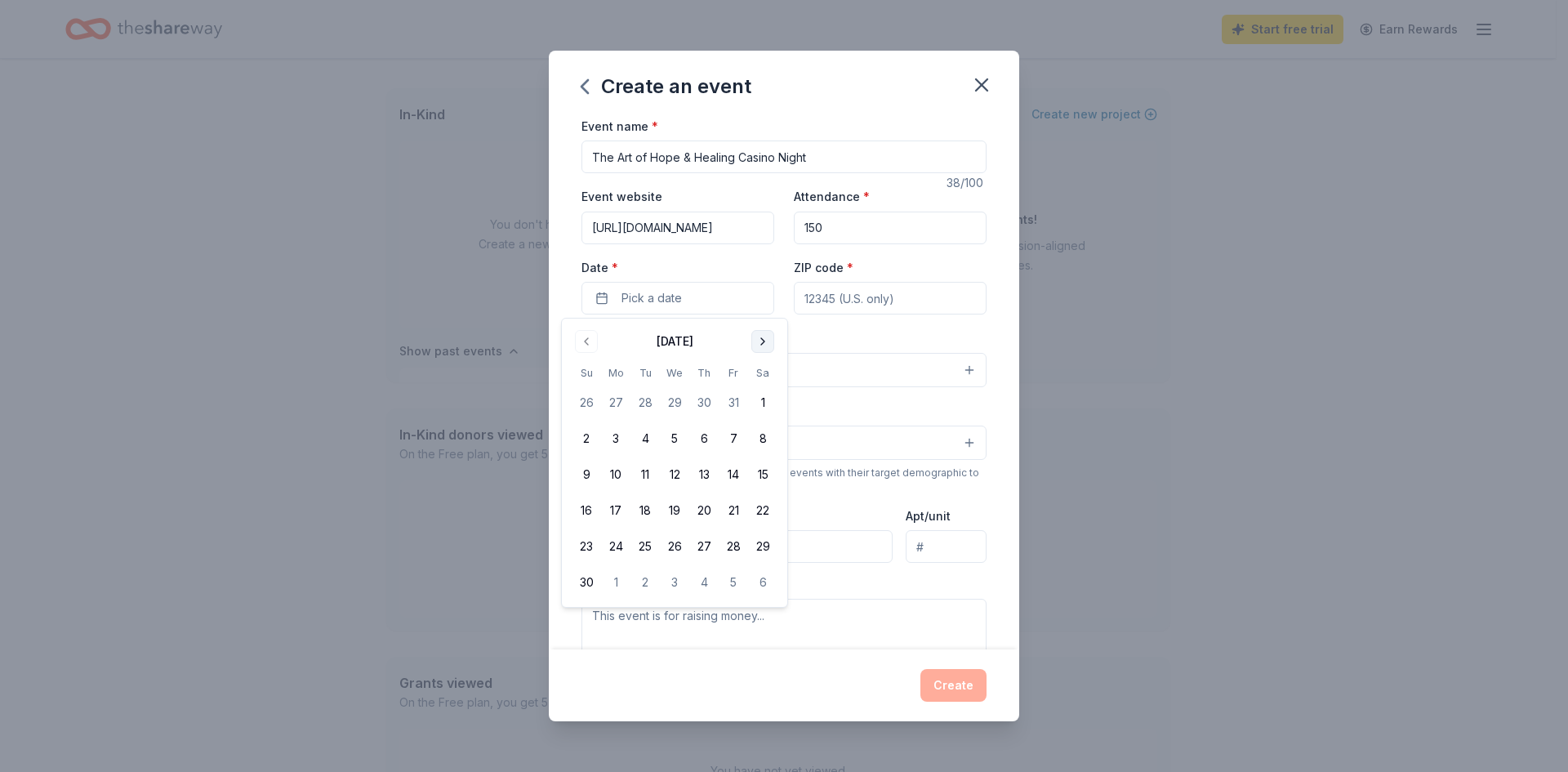
click at [755, 341] on button "Go to next month" at bounding box center [763, 341] width 23 height 23
click at [763, 511] on button "25" at bounding box center [763, 510] width 29 height 29
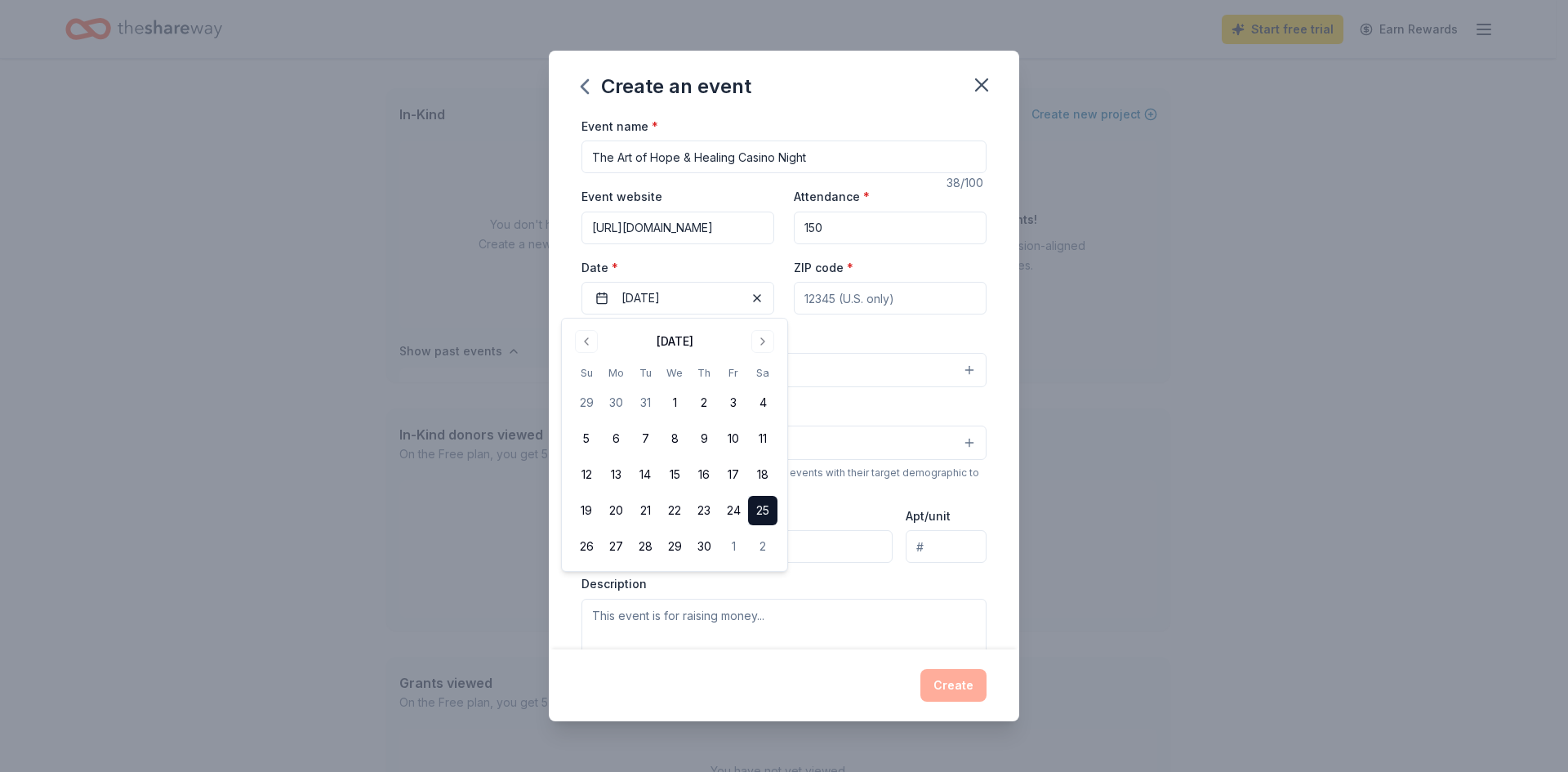
click at [829, 303] on input "ZIP code *" at bounding box center [890, 298] width 193 height 33
type input "9"
type input "92604"
click at [614, 369] on span "Select" at bounding box center [609, 370] width 34 height 20
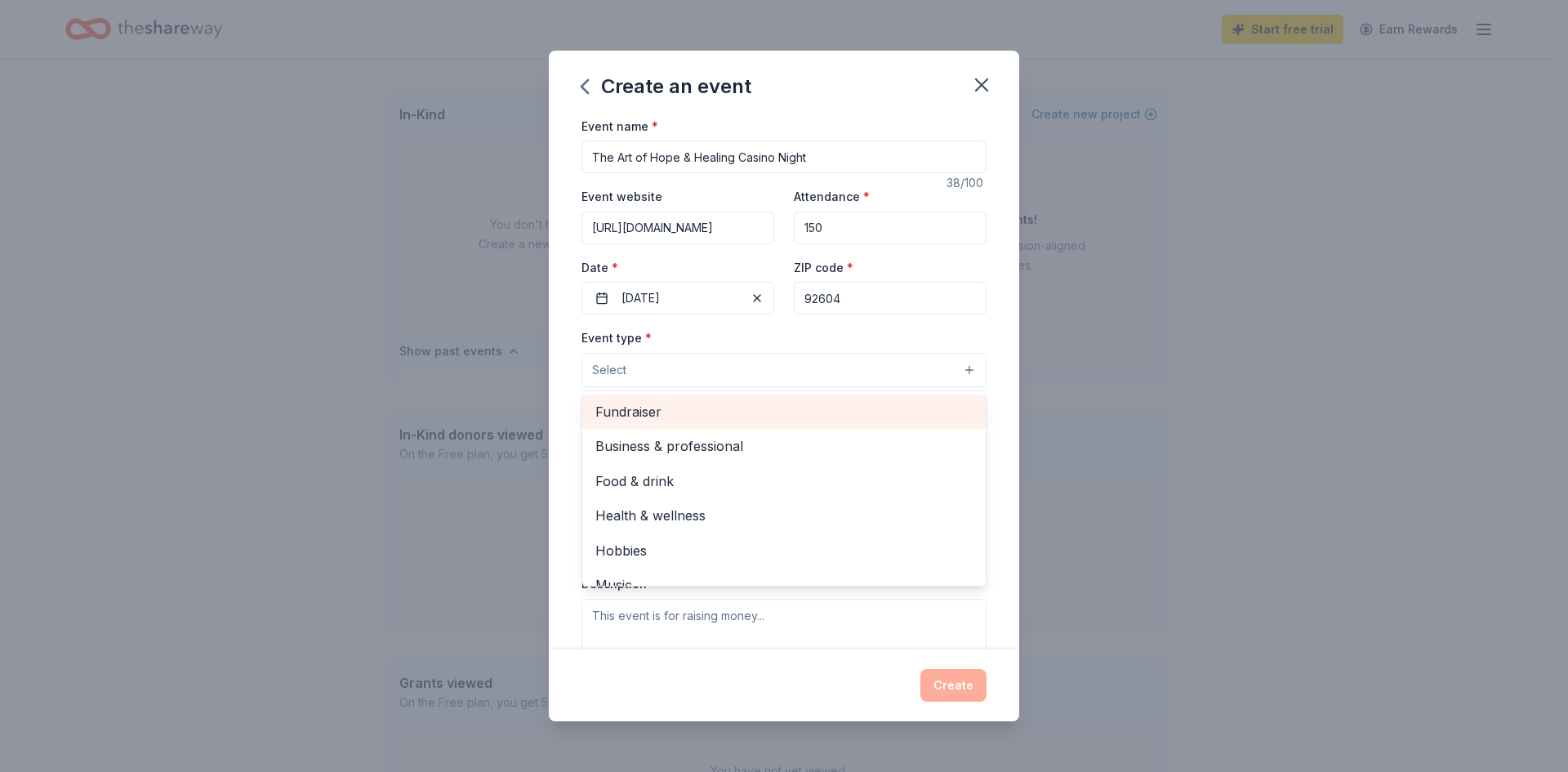
click at [637, 402] on span "Fundraiser" at bounding box center [784, 411] width 377 height 21
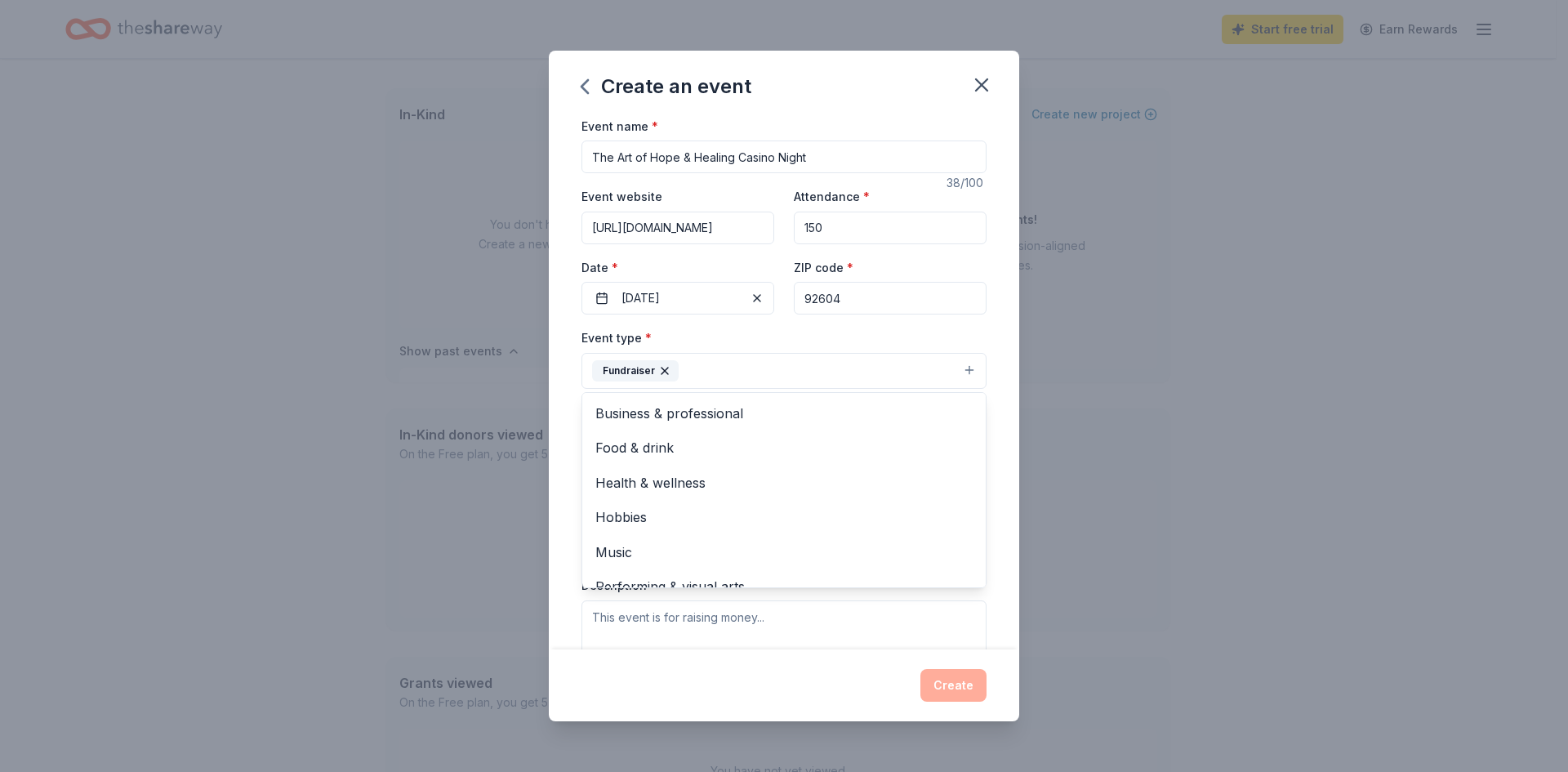
click at [1096, 375] on div "Create an event Event name * The Art of Hope & Healing Casino Night 38 /100 Eve…" at bounding box center [784, 386] width 1568 height 772
click at [636, 445] on button "Select" at bounding box center [784, 444] width 405 height 34
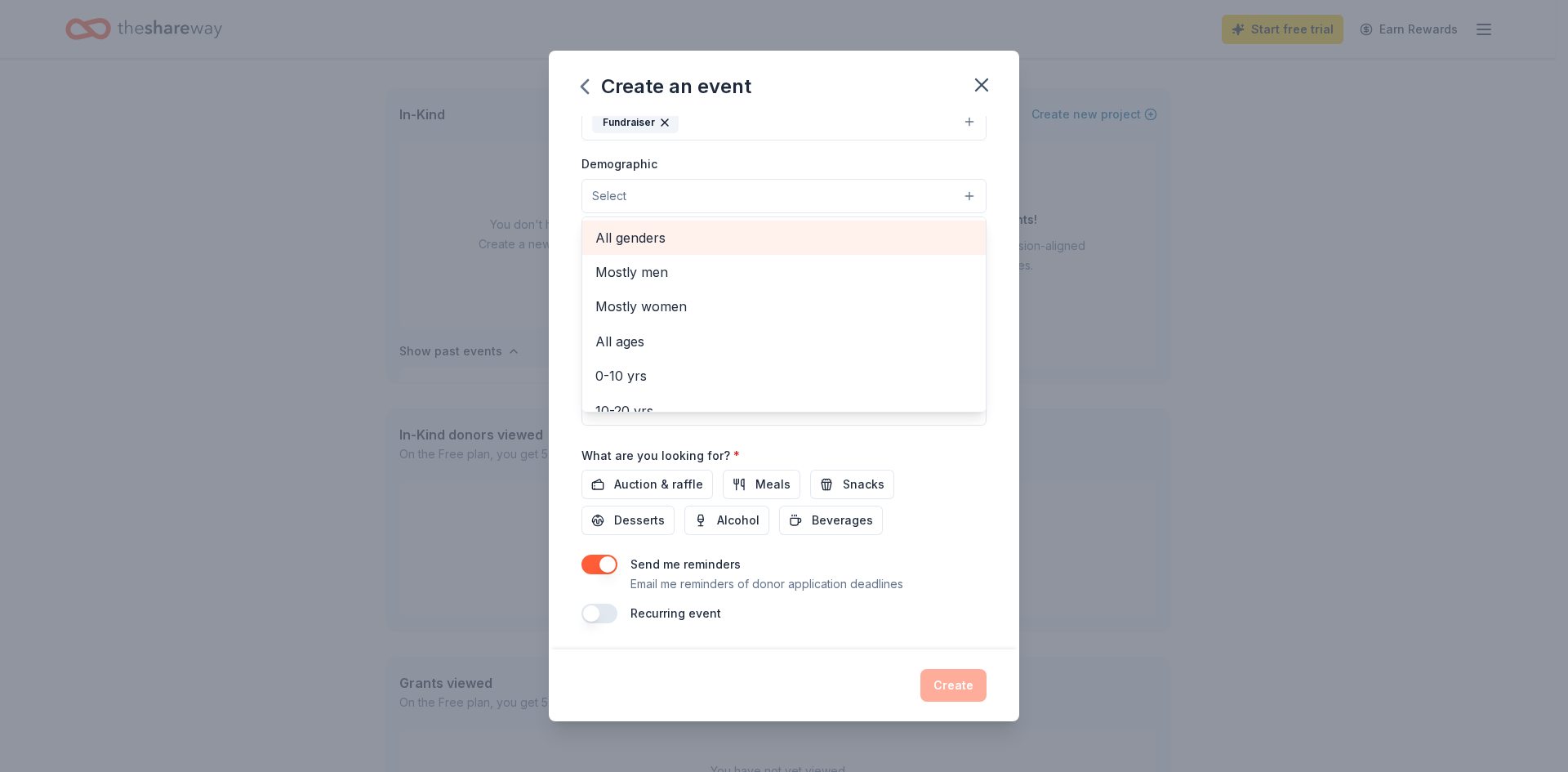
click at [636, 233] on span "All genders" at bounding box center [784, 238] width 377 height 21
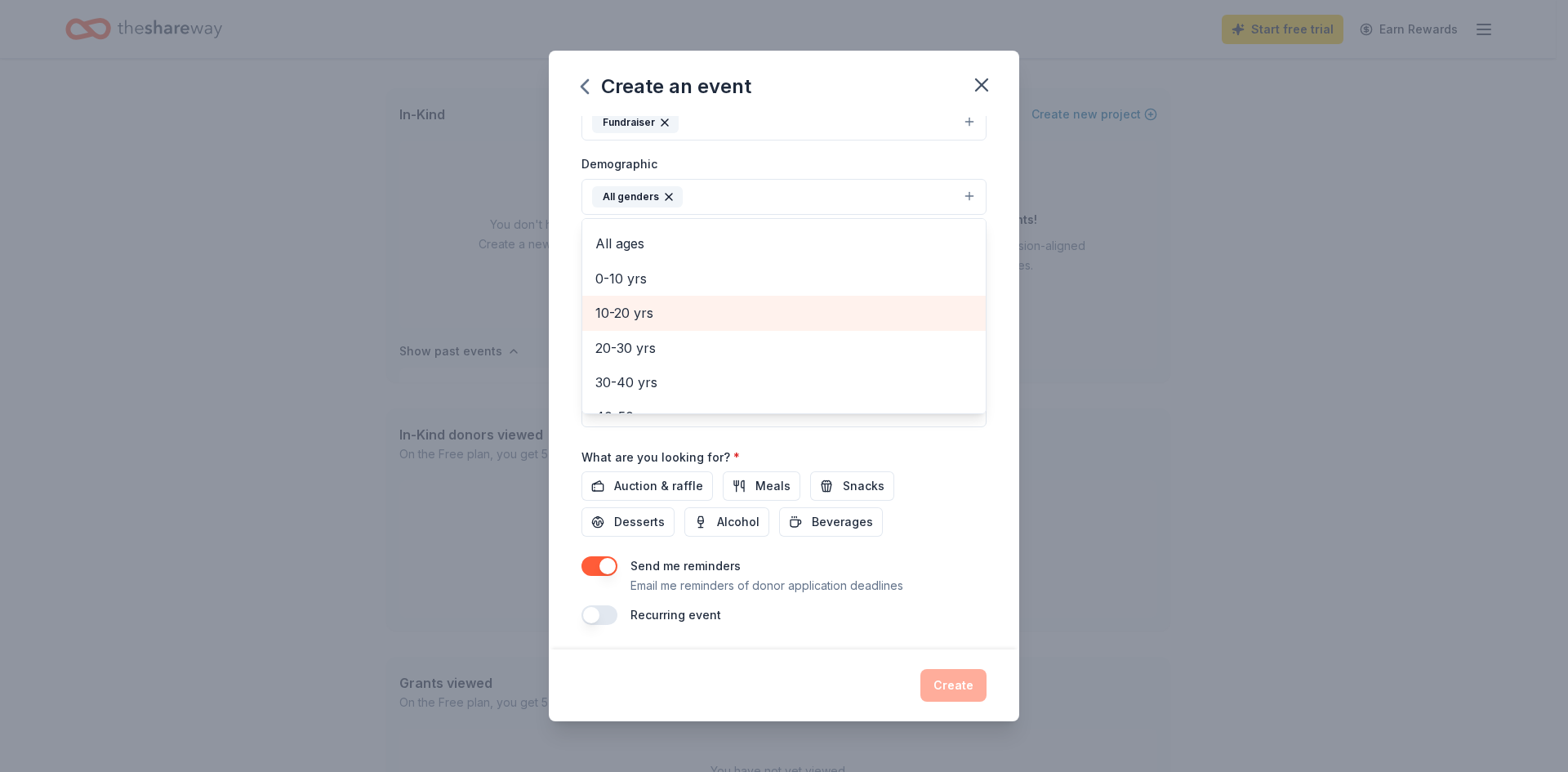
scroll to position [146, 0]
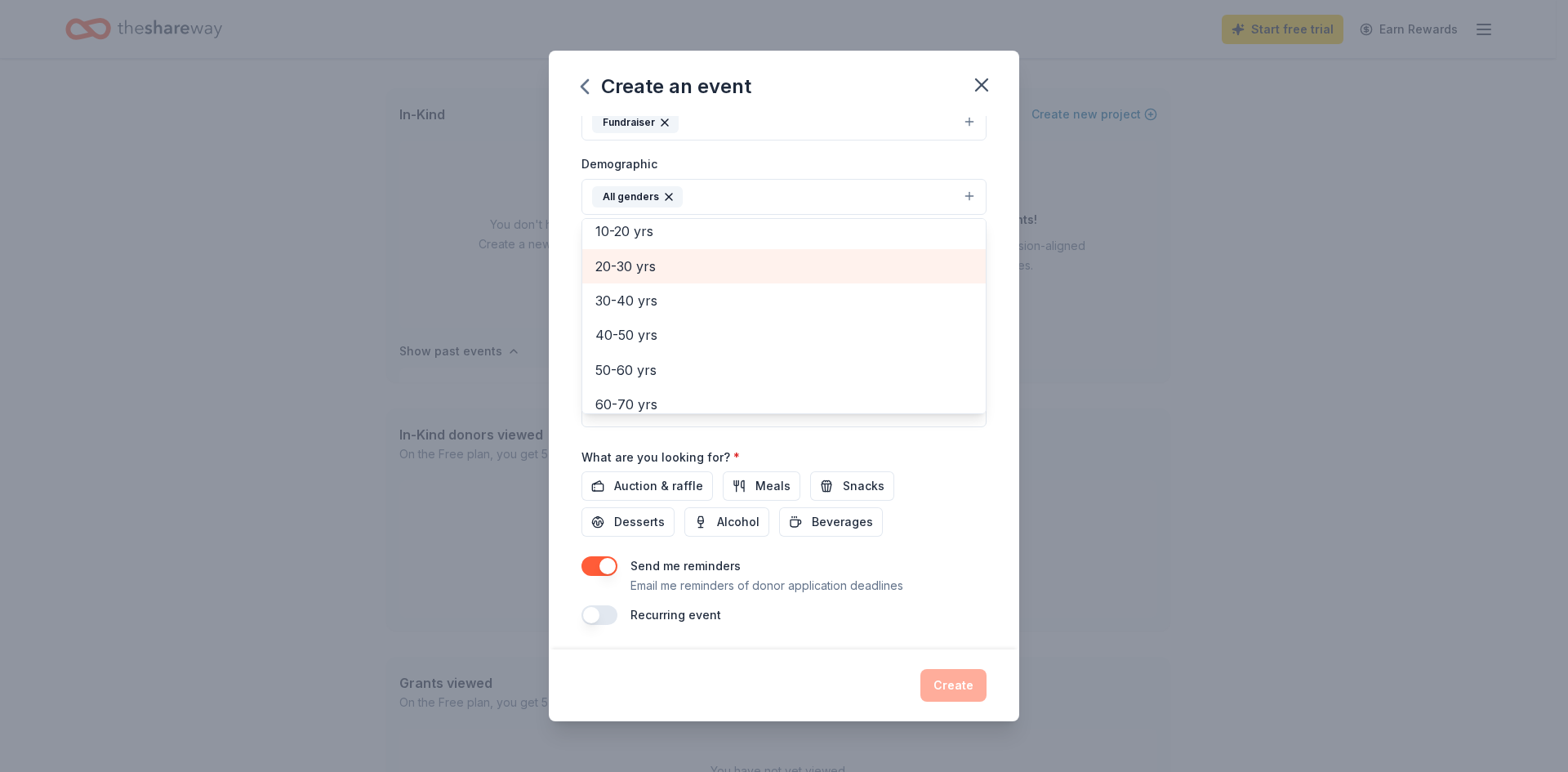
click at [637, 262] on span "20-30 yrs" at bounding box center [784, 266] width 377 height 21
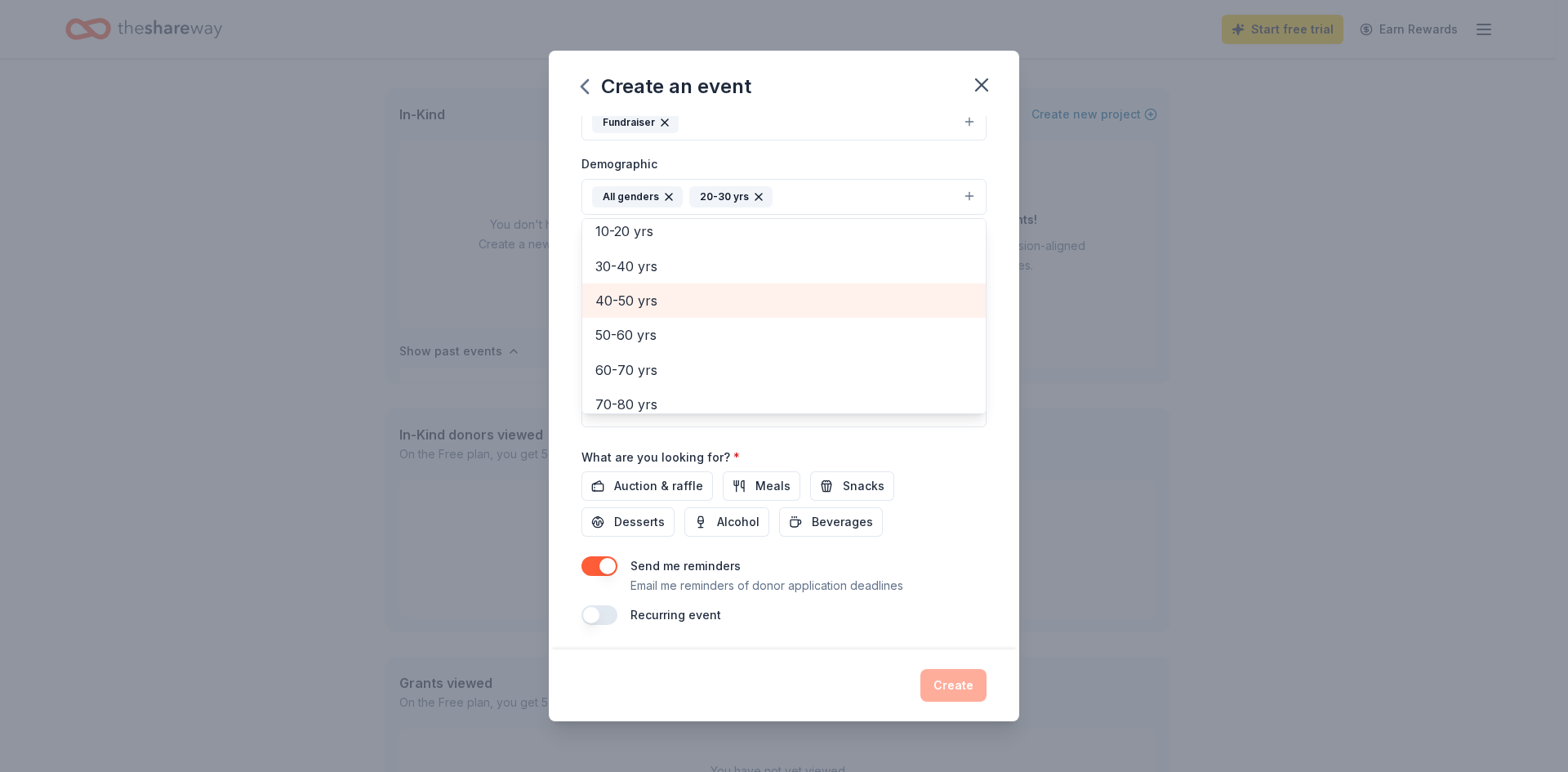
click at [634, 302] on span "40-50 yrs" at bounding box center [784, 300] width 377 height 21
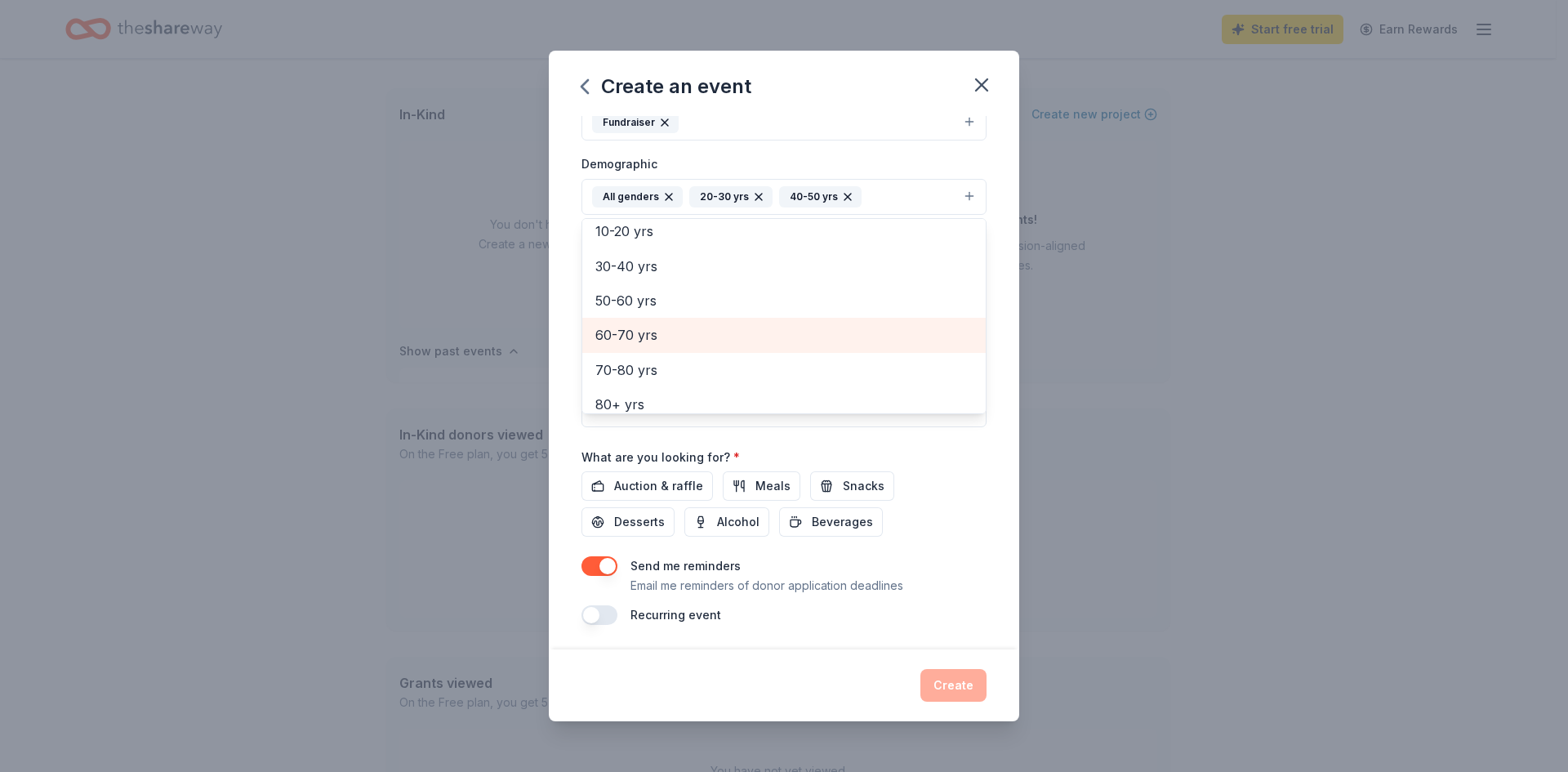
click at [634, 334] on span "60-70 yrs" at bounding box center [784, 335] width 377 height 21
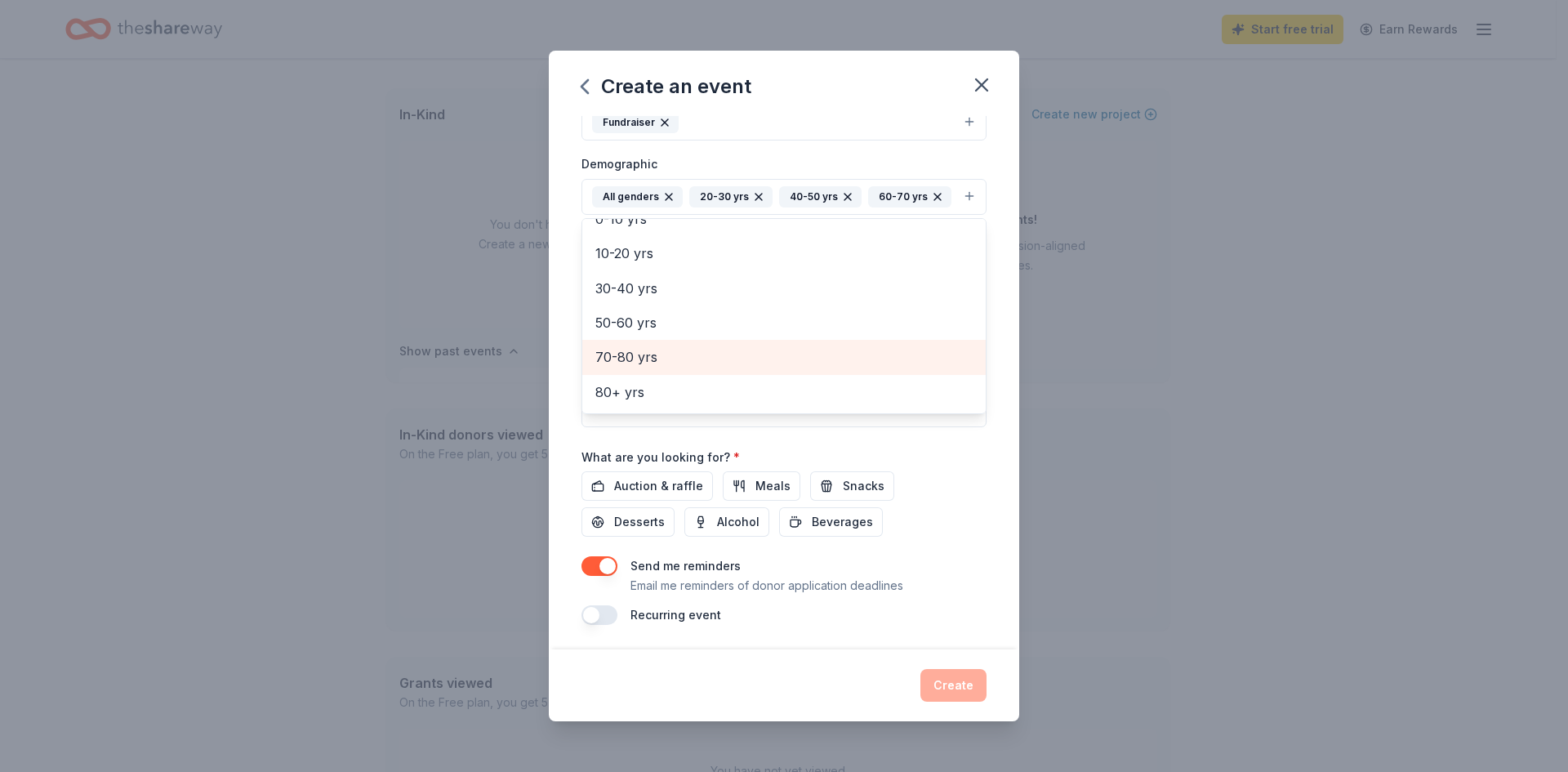
click at [634, 354] on span "70-80 yrs" at bounding box center [784, 357] width 377 height 21
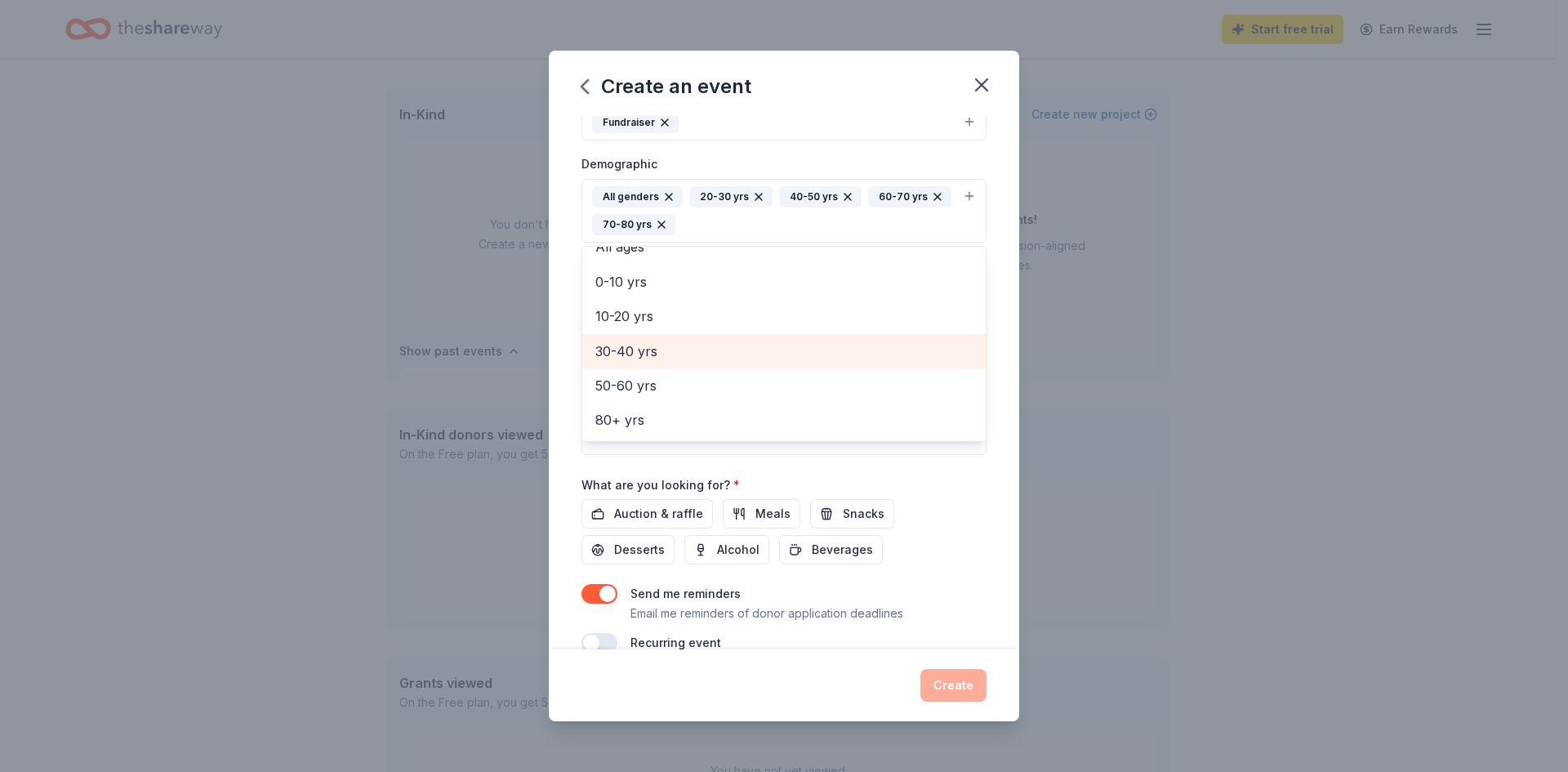
scroll to position [89, 0]
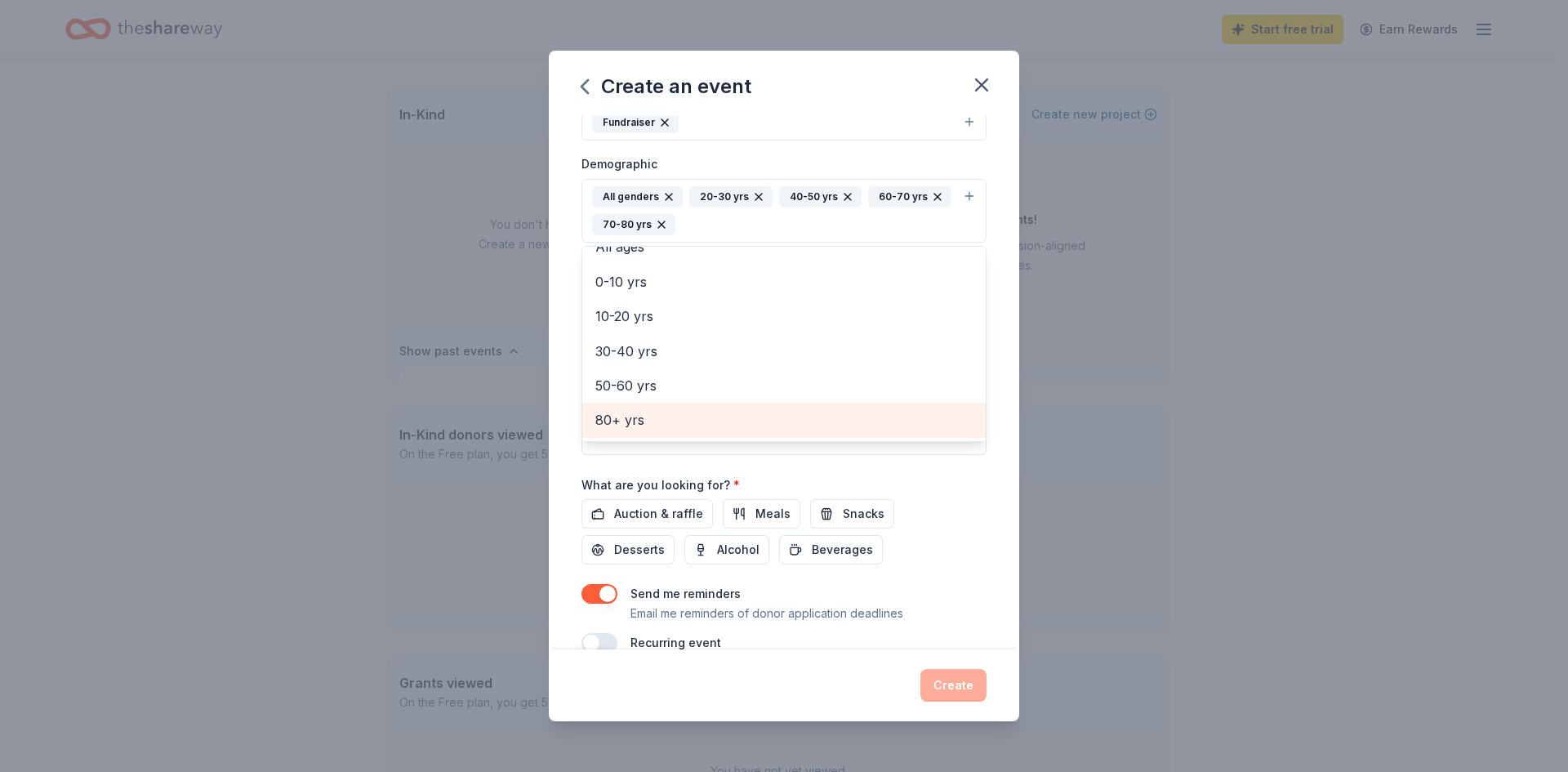
click at [633, 416] on span "80+ yrs" at bounding box center [784, 419] width 377 height 21
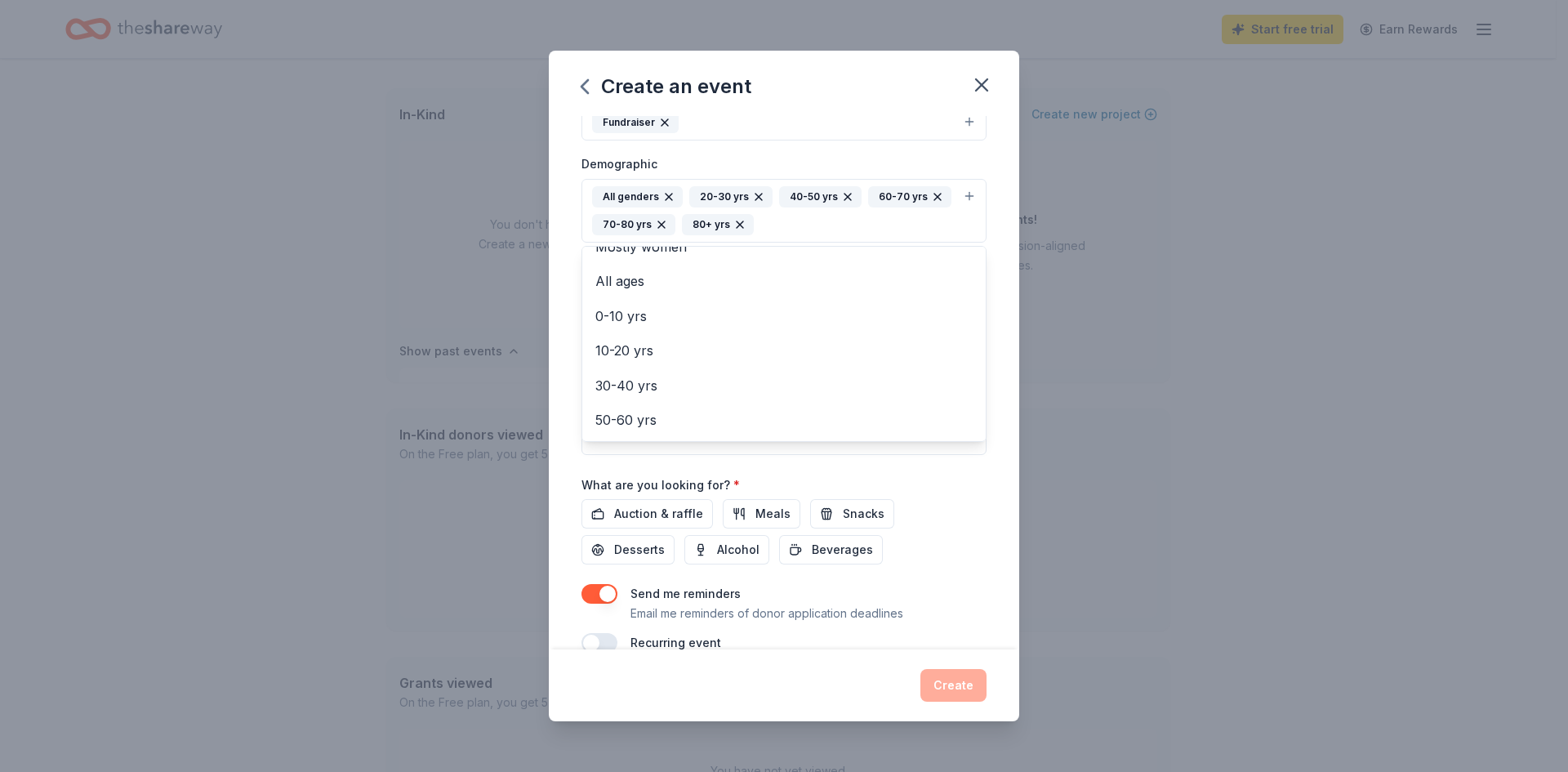
click at [1069, 347] on div "Create an event Event name * The Art of Hope & Healing Casino Night 38 /100 Eve…" at bounding box center [784, 386] width 1568 height 772
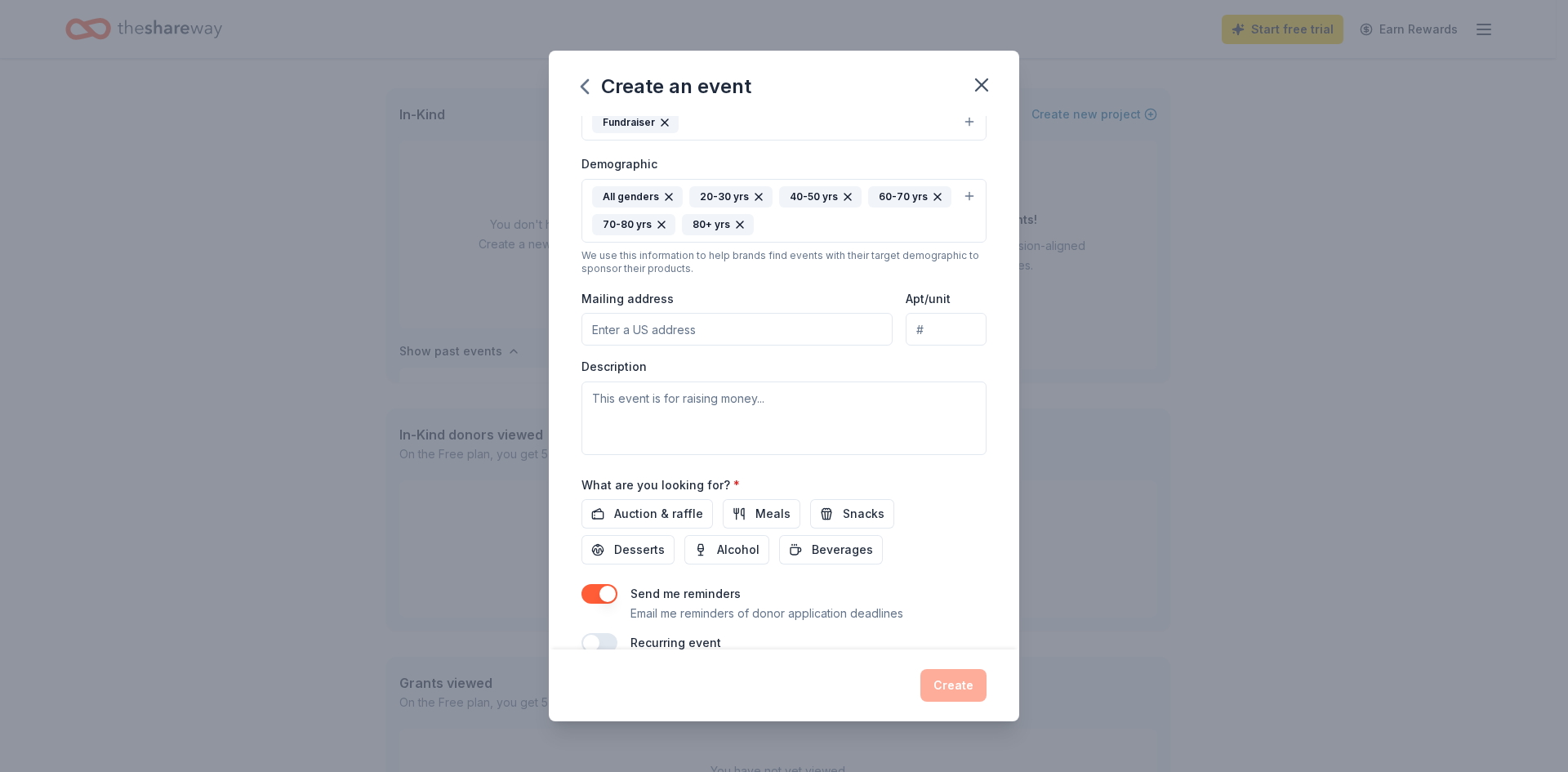
click at [616, 332] on input "Mailing address" at bounding box center [737, 329] width 311 height 33
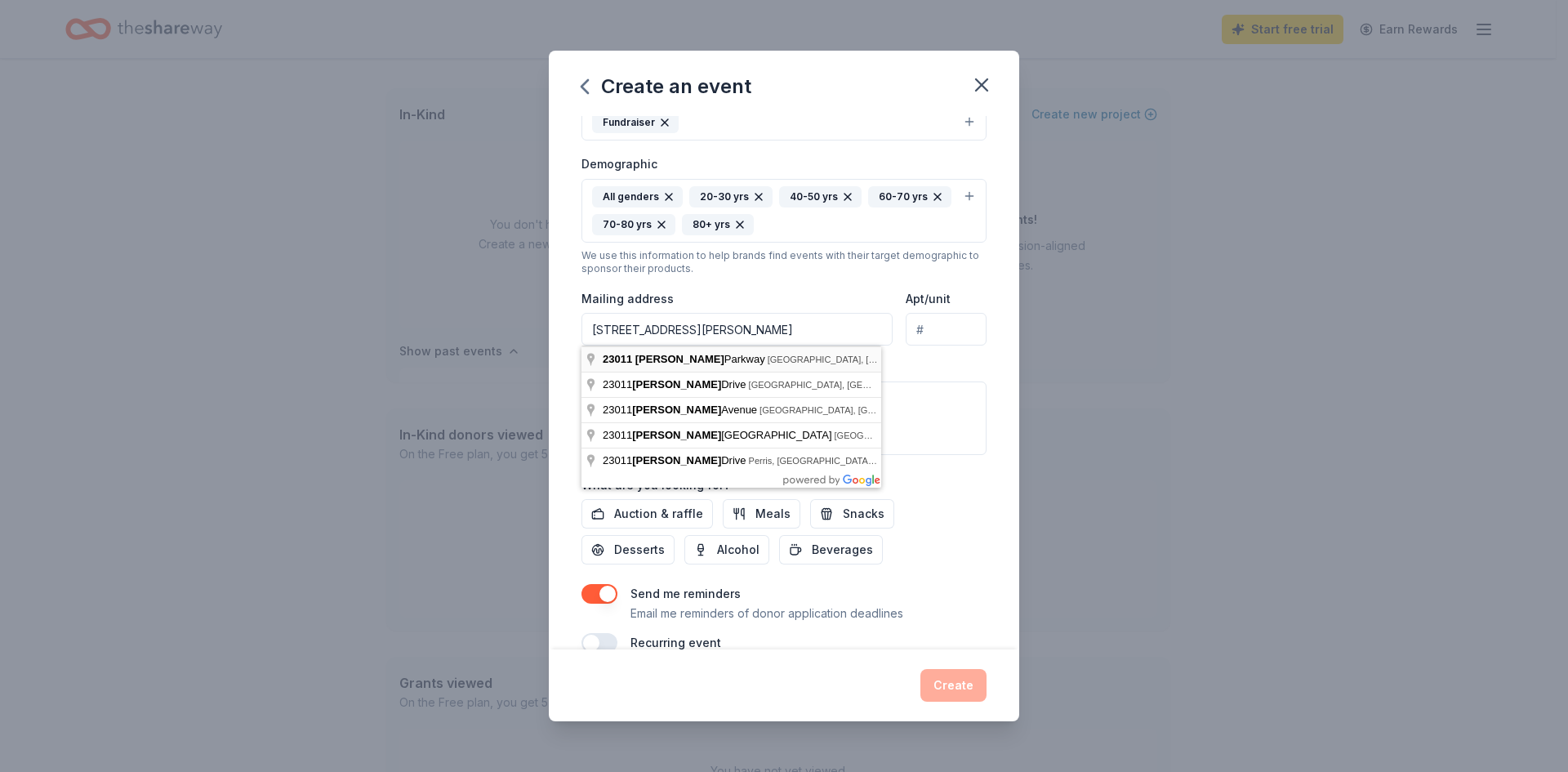
type input "[STREET_ADDRESS][PERSON_NAME]"
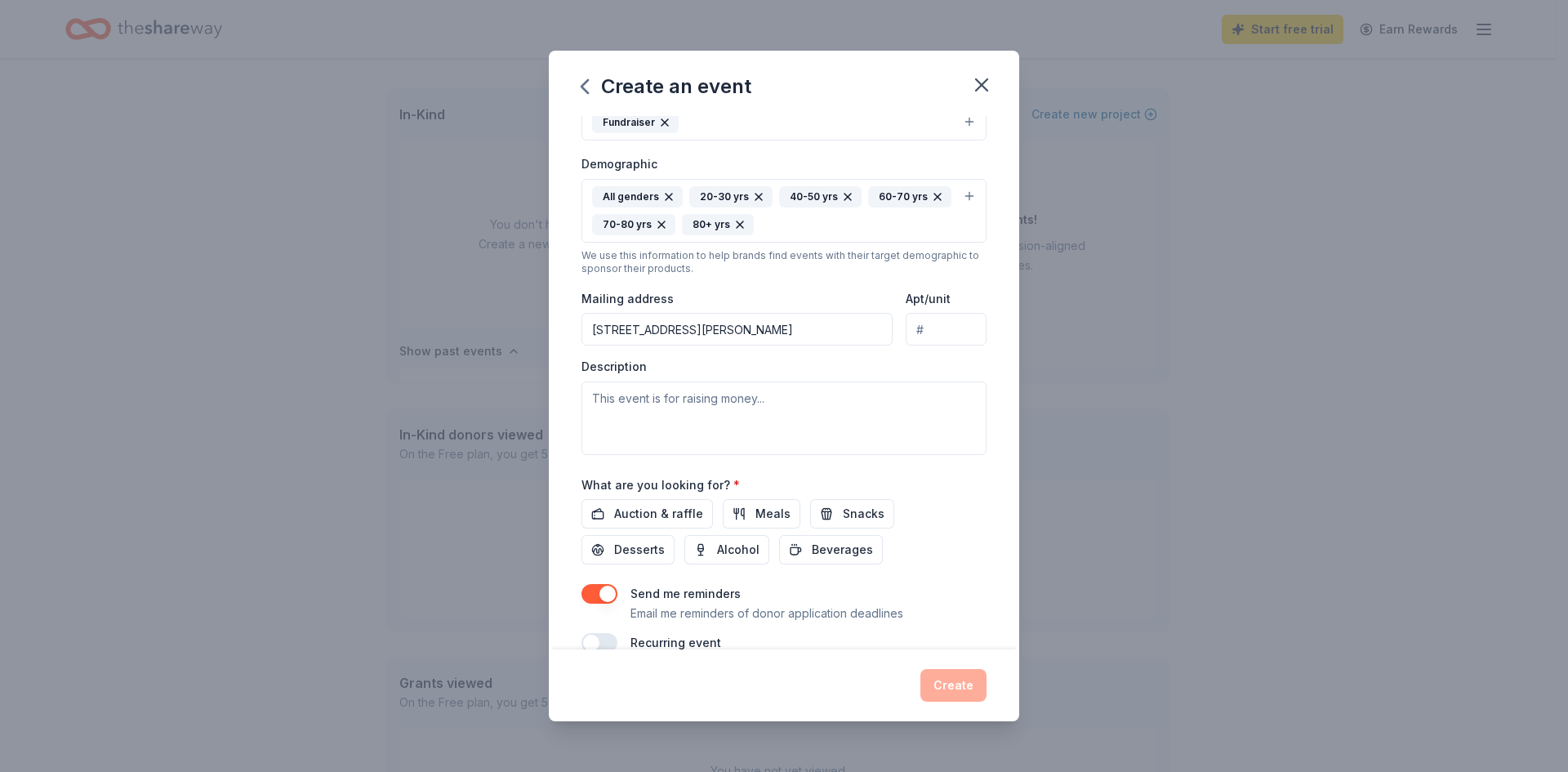
click at [909, 330] on input "Apt/unit" at bounding box center [946, 329] width 81 height 33
drag, startPoint x: 914, startPoint y: 330, endPoint x: 893, endPoint y: 331, distance: 21.0
click at [893, 331] on div "Mailing address [STREET_ADDRESS][PERSON_NAME] Apt/unit" at bounding box center [784, 317] width 405 height 58
type input "i-5"
click at [631, 401] on textarea at bounding box center [784, 419] width 405 height 74
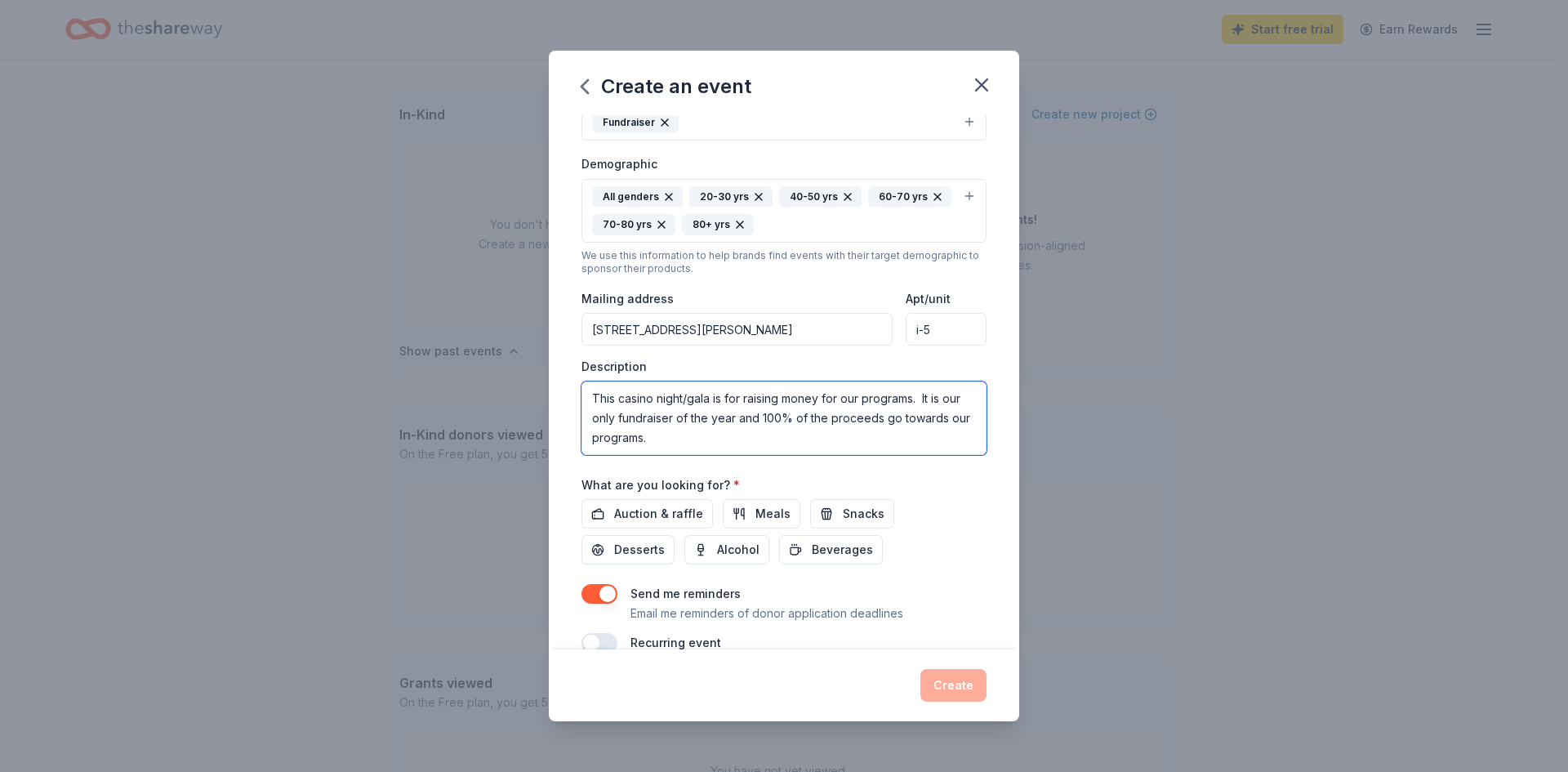
click at [827, 432] on textarea "This casino night/gala is for raising money for our programs. It is our only fu…" at bounding box center [784, 419] width 405 height 74
click at [862, 399] on textarea "This casino night/gala is for raising money for our programs. It is our only fu…" at bounding box center [784, 419] width 405 height 74
click at [710, 437] on textarea "This casino night/gala is for raising money for our 6 core programs. It is our …" at bounding box center [784, 419] width 405 height 74
type textarea "This casino night/gala is for raising money for our 6 core programs. It is our …"
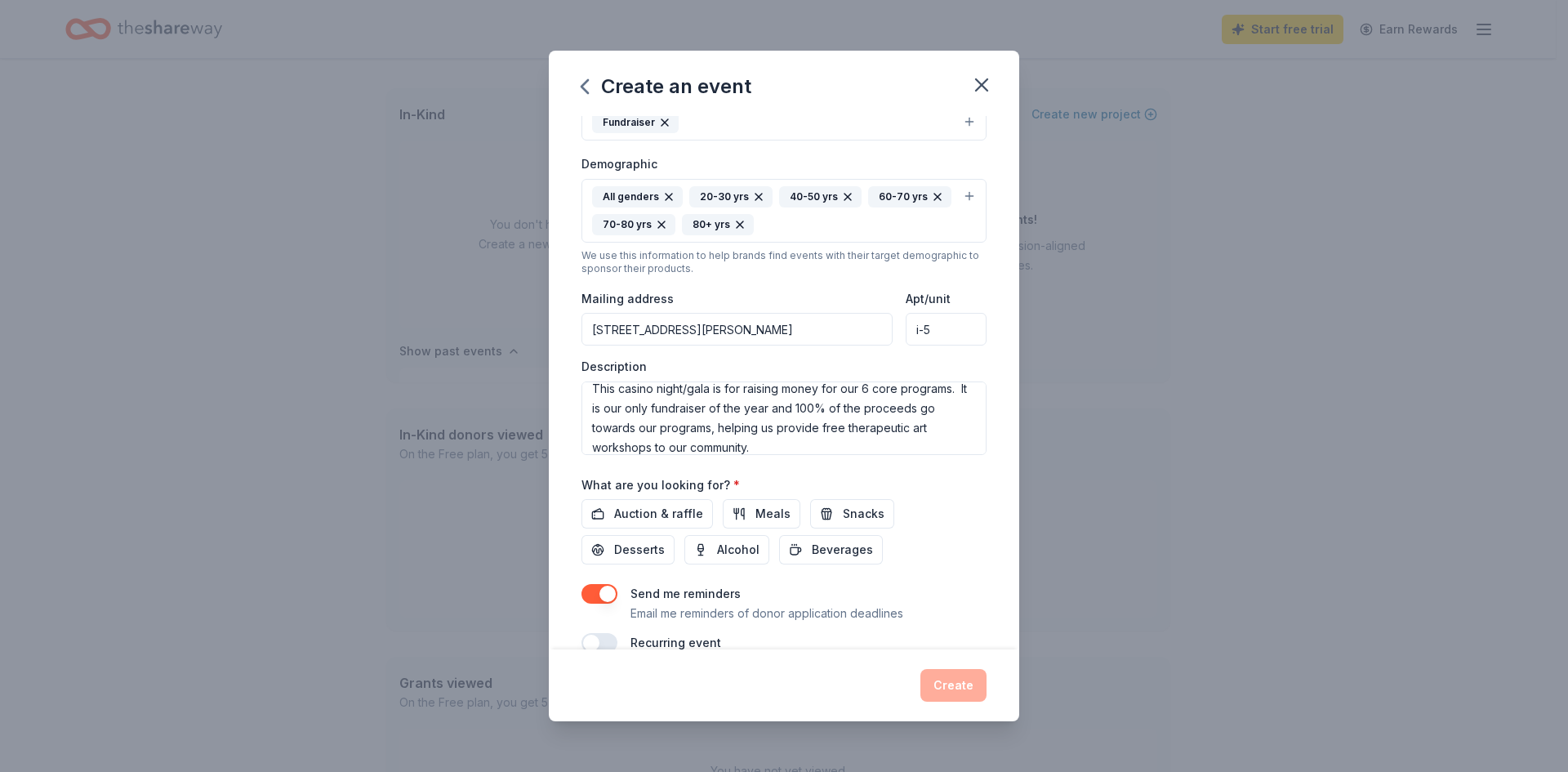
click at [931, 479] on div "What are you looking for? * Auction & raffle Meals Snacks Desserts Alcohol Beve…" at bounding box center [784, 520] width 405 height 91
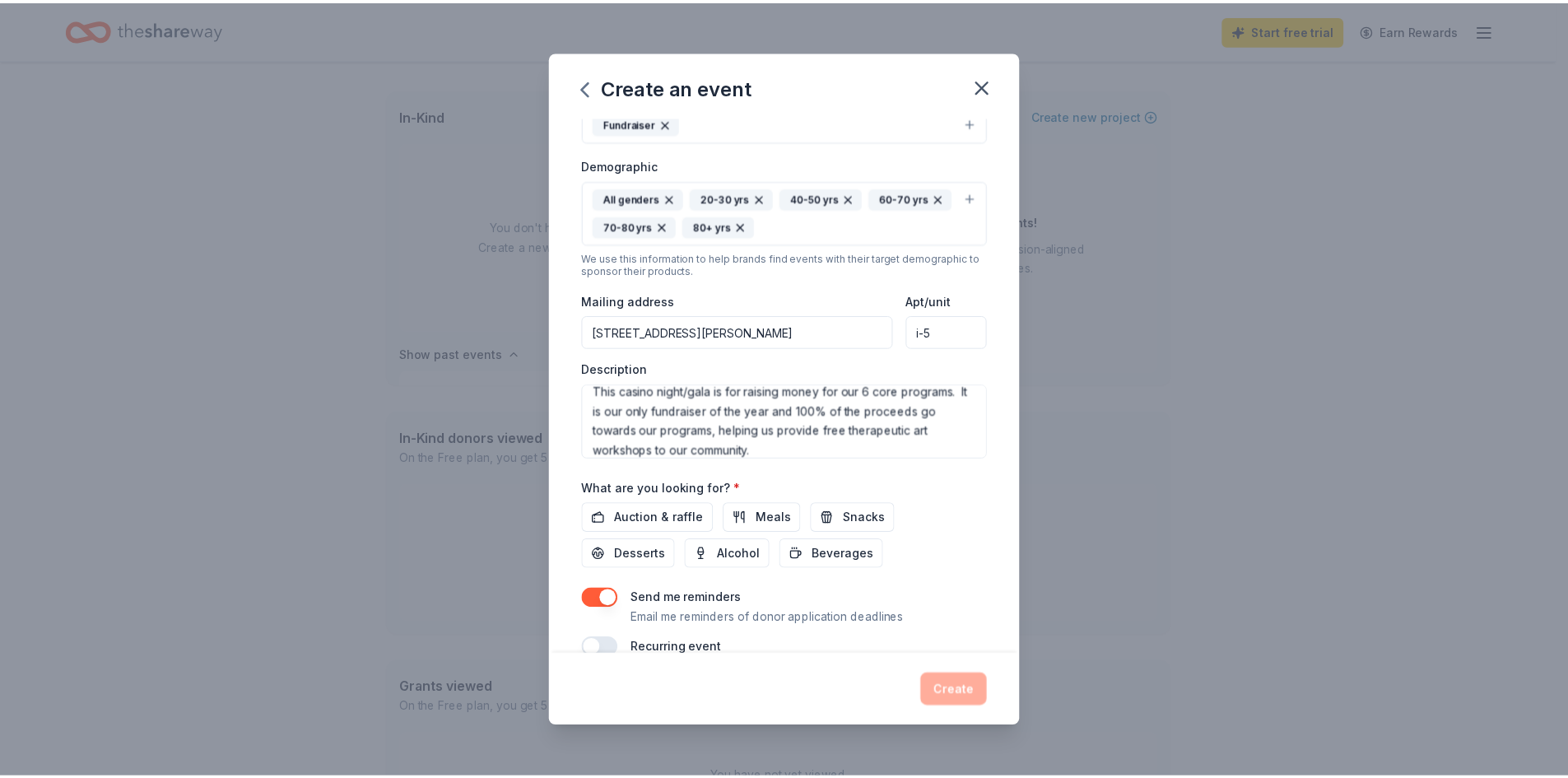
scroll to position [280, 0]
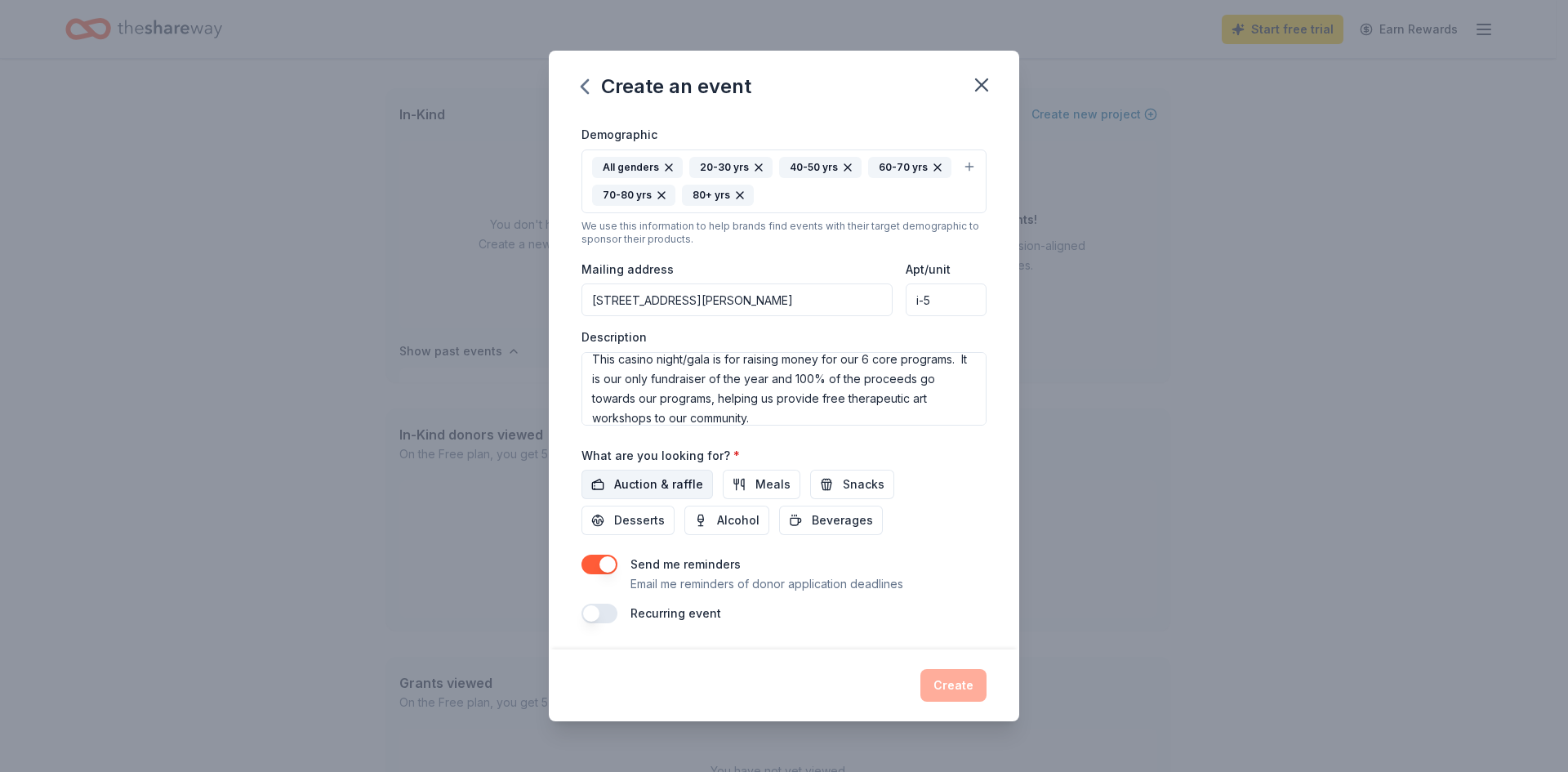
click at [636, 481] on span "Auction & raffle" at bounding box center [659, 484] width 89 height 20
click at [945, 683] on button "Create" at bounding box center [953, 685] width 66 height 33
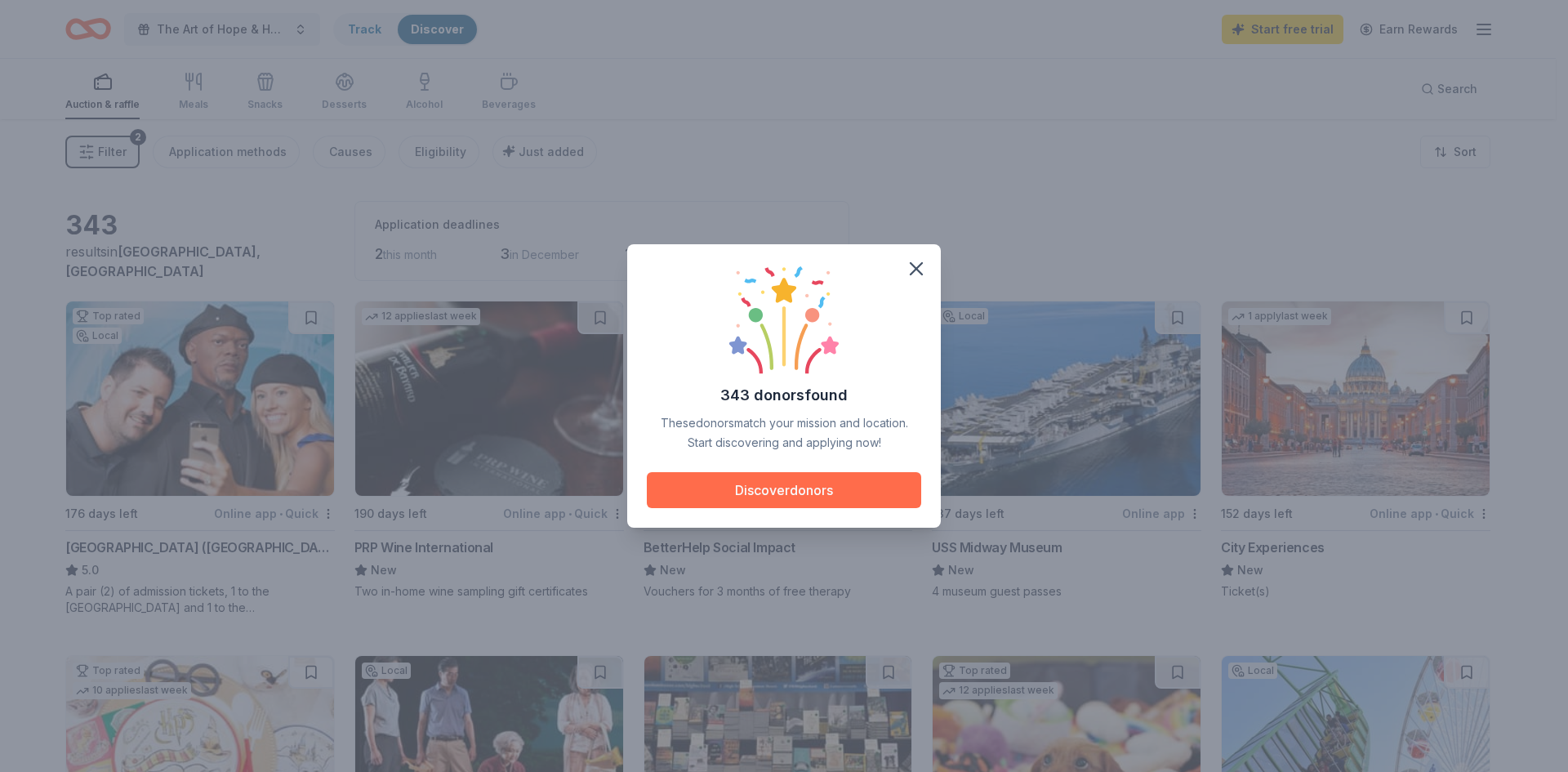
click at [781, 493] on button "Discover donors" at bounding box center [784, 490] width 274 height 36
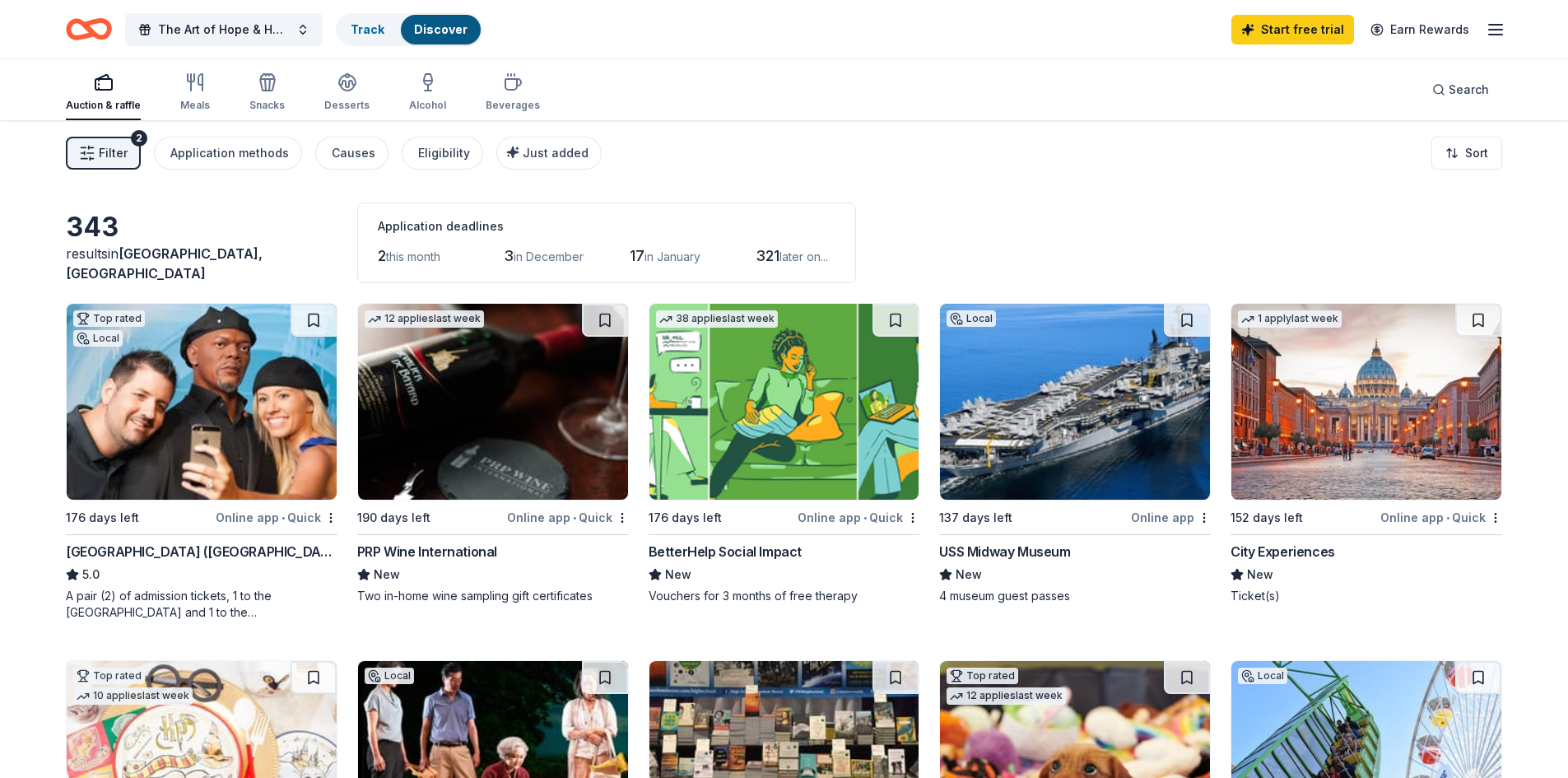
click at [410, 258] on span "this month" at bounding box center [413, 256] width 54 height 14
